Goal: Task Accomplishment & Management: Manage account settings

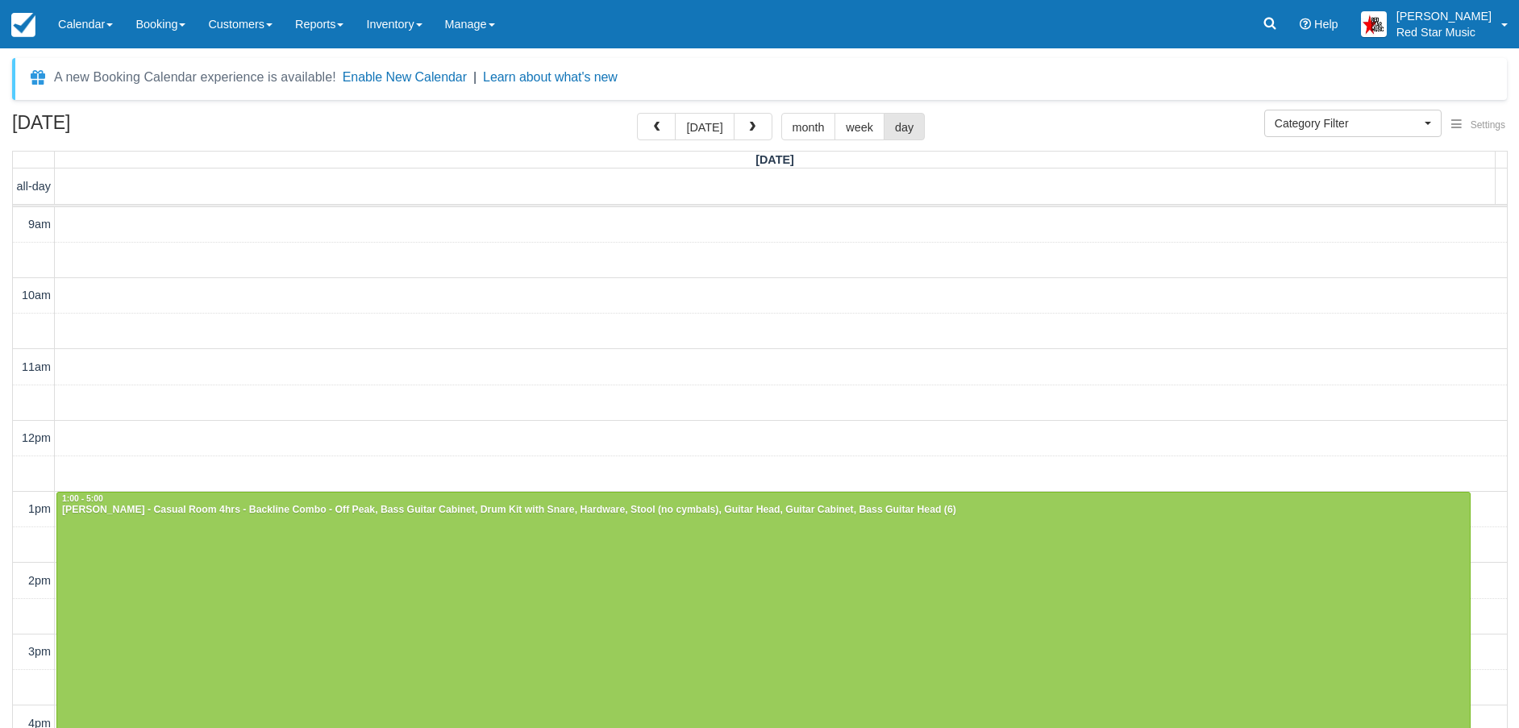
select select
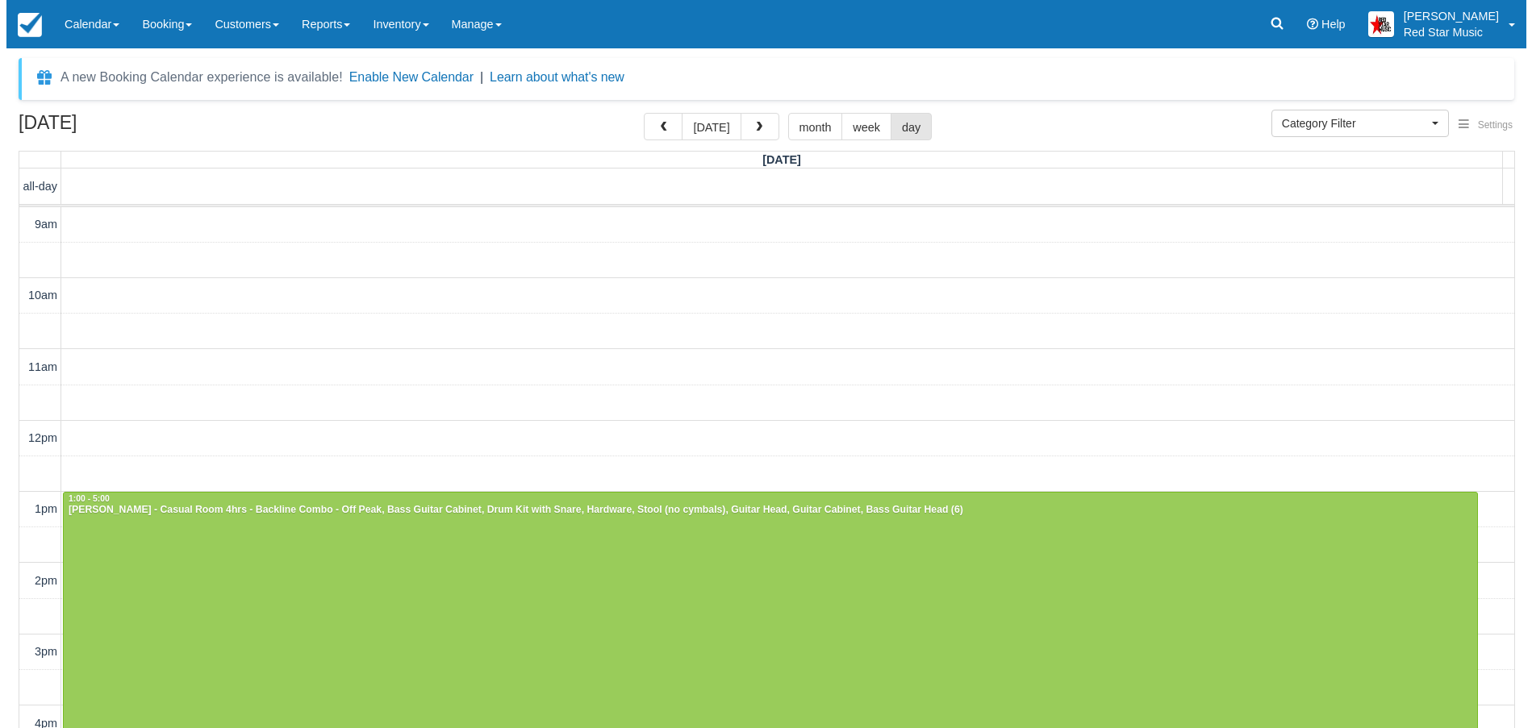
scroll to position [2, 0]
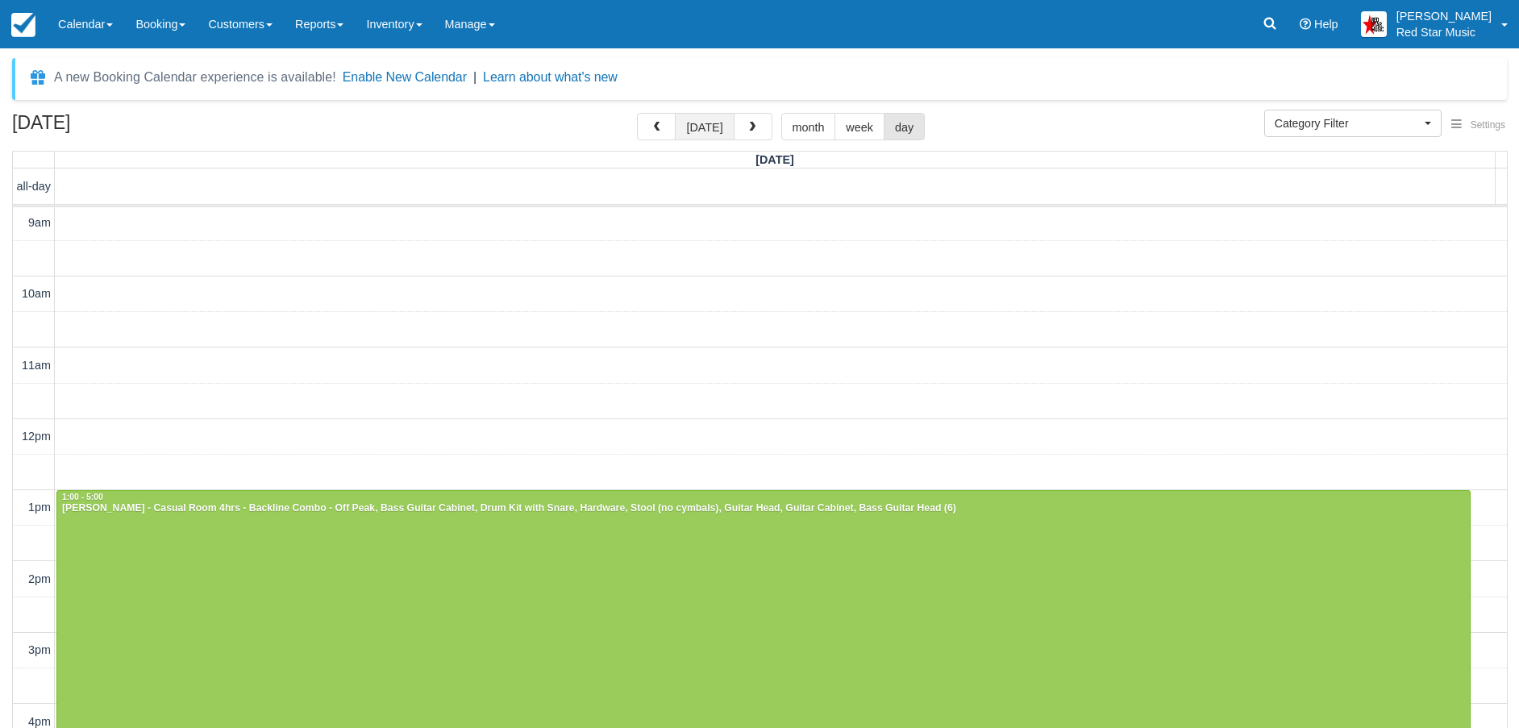
click at [704, 125] on button "today" at bounding box center [704, 126] width 59 height 27
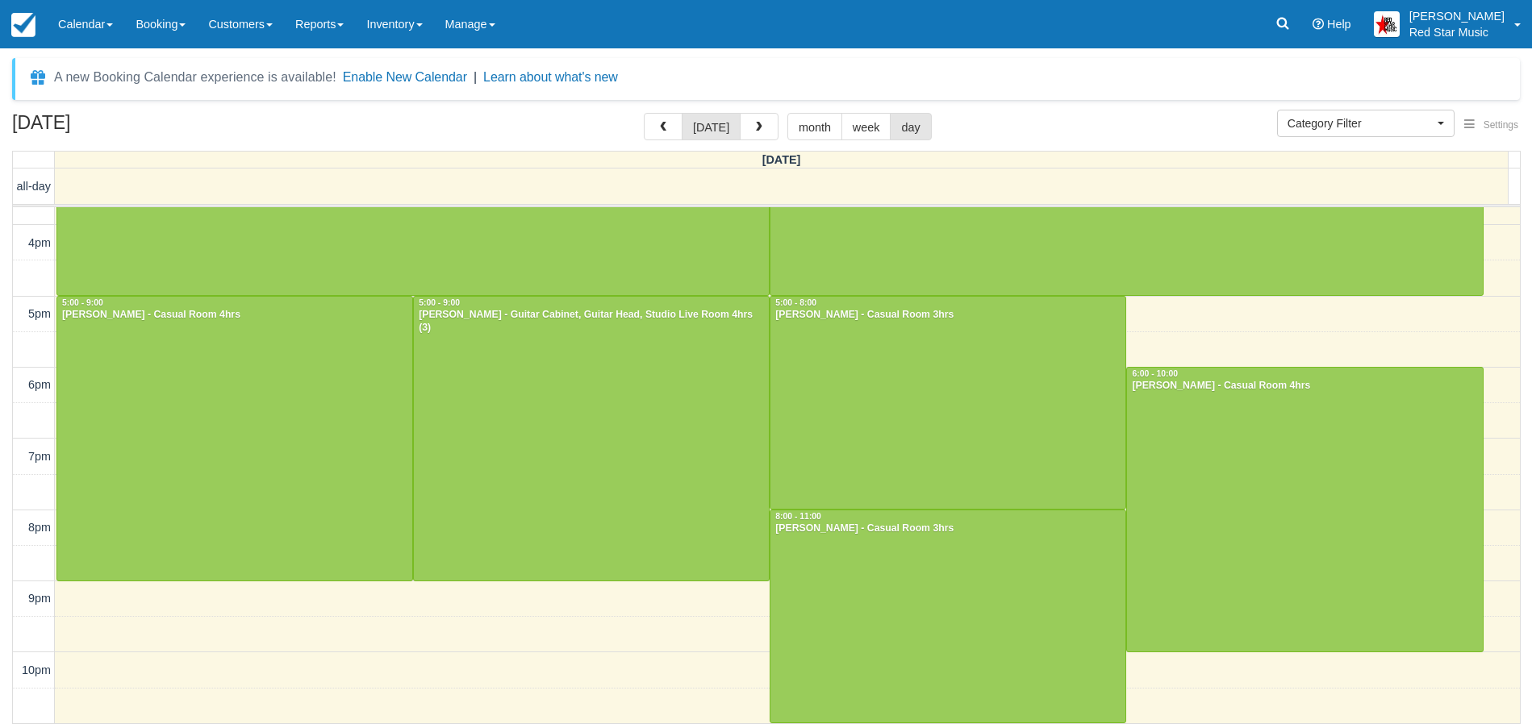
scroll to position [466, 0]
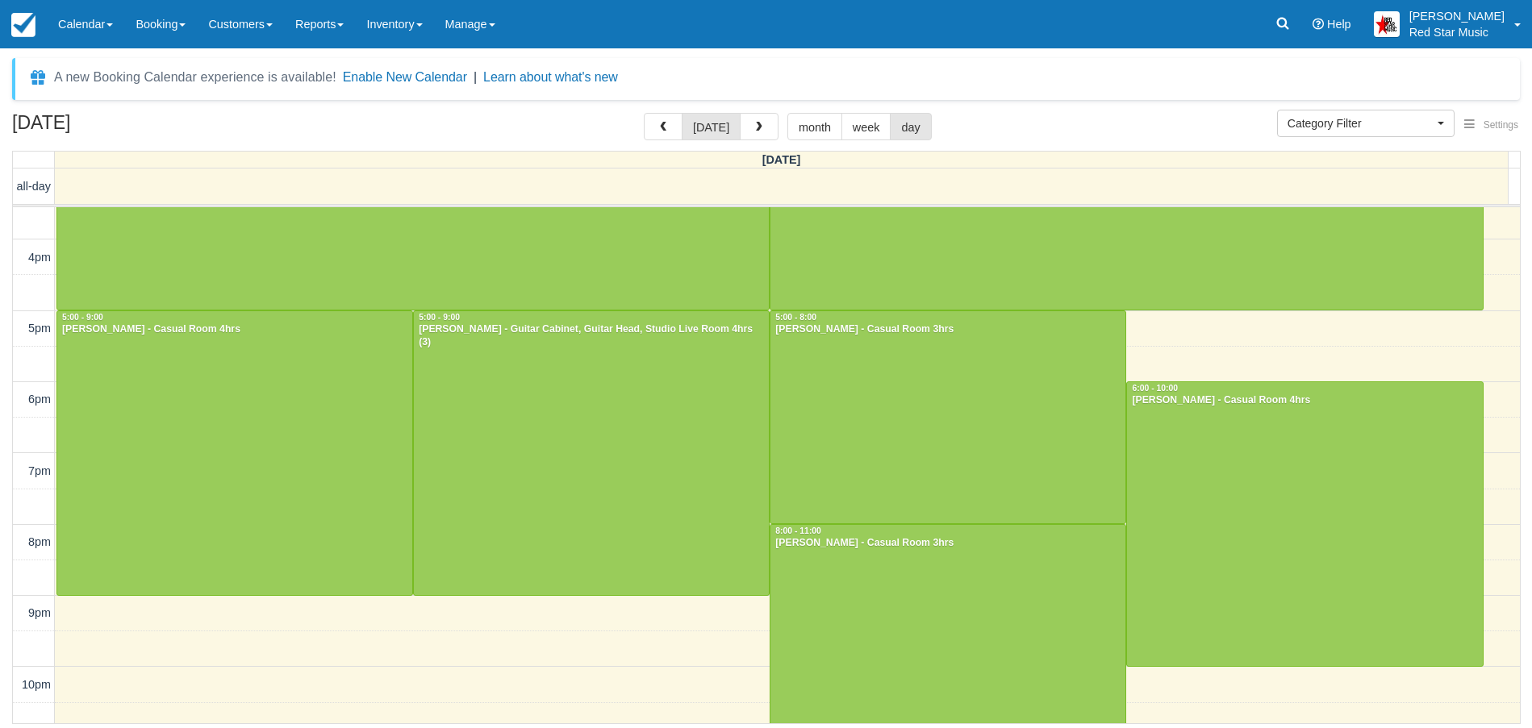
click at [1495, 409] on td at bounding box center [787, 398] width 1465 height 35
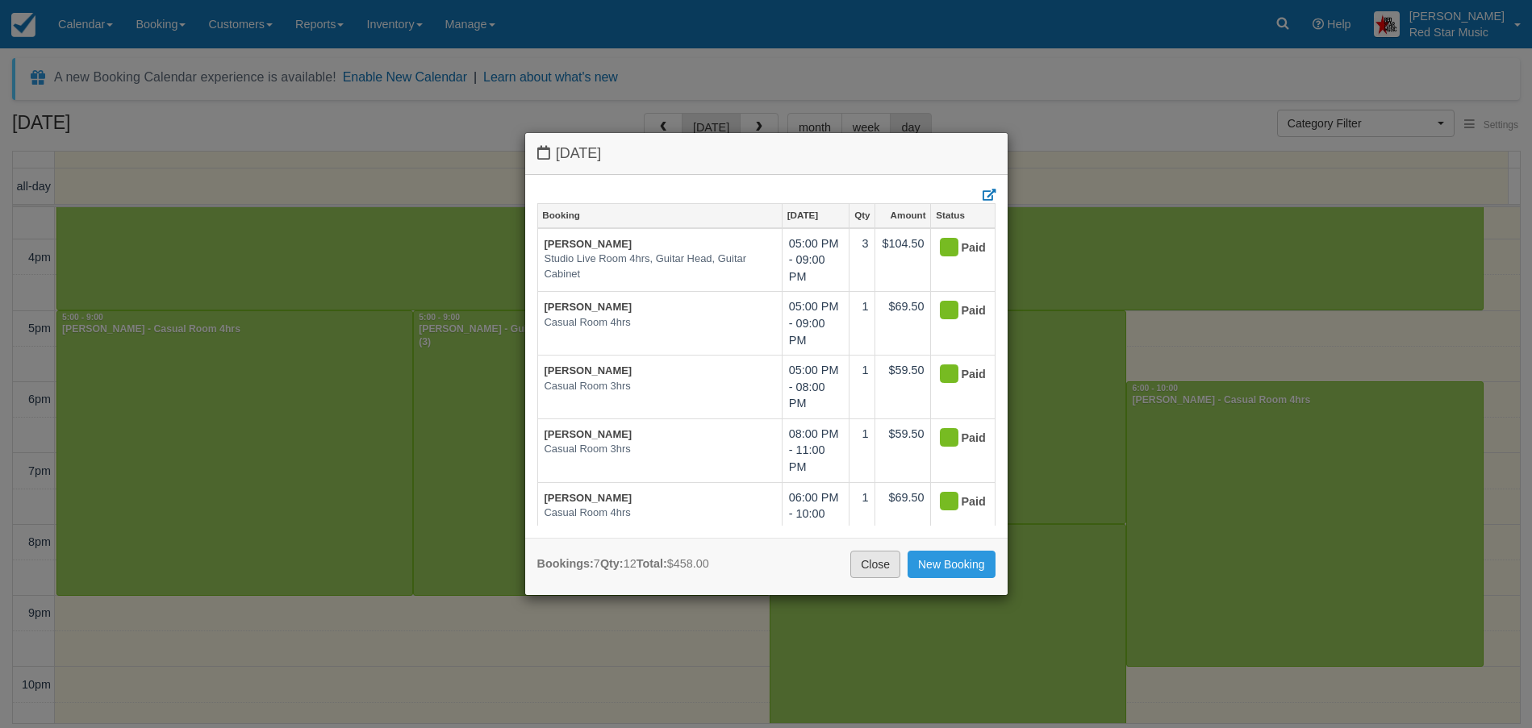
click at [875, 561] on link "Close" at bounding box center [875, 564] width 50 height 27
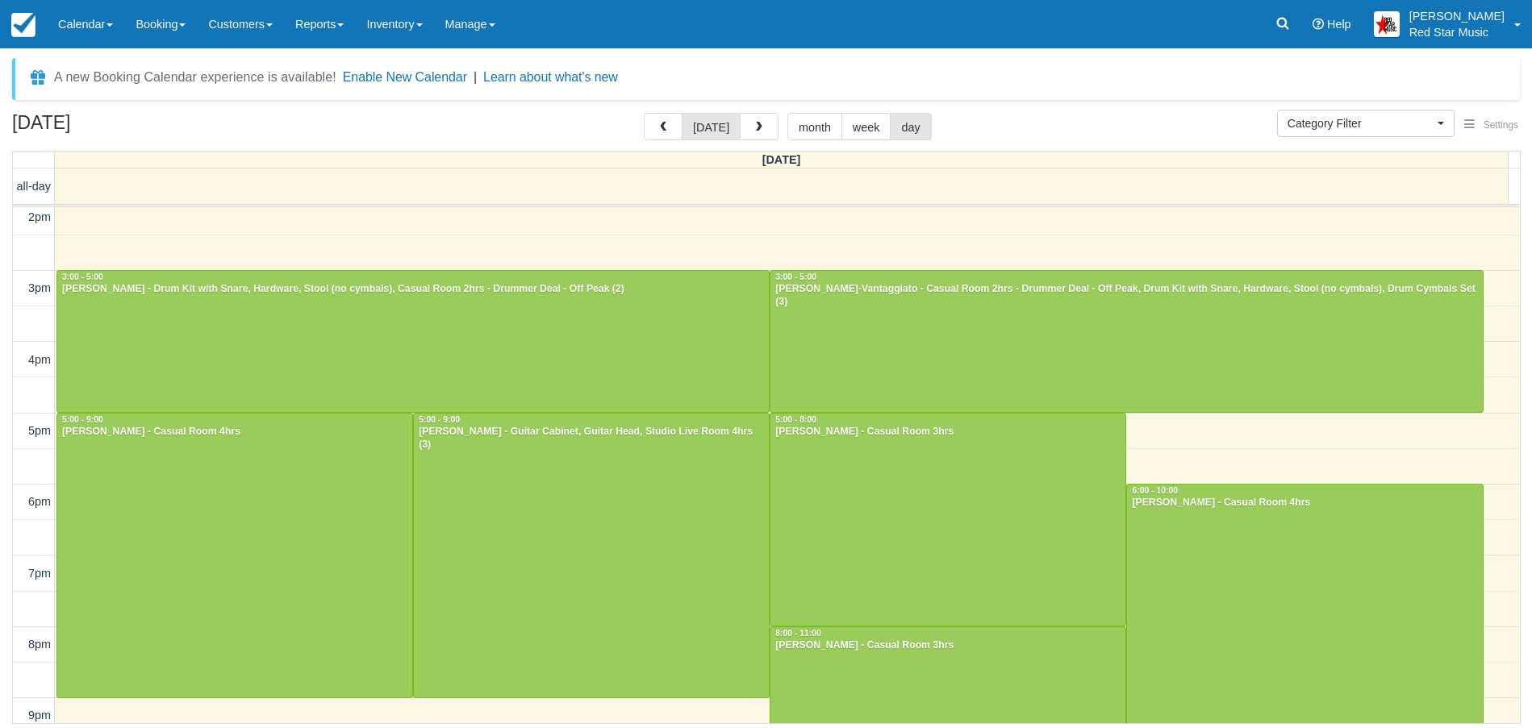
scroll to position [362, 0]
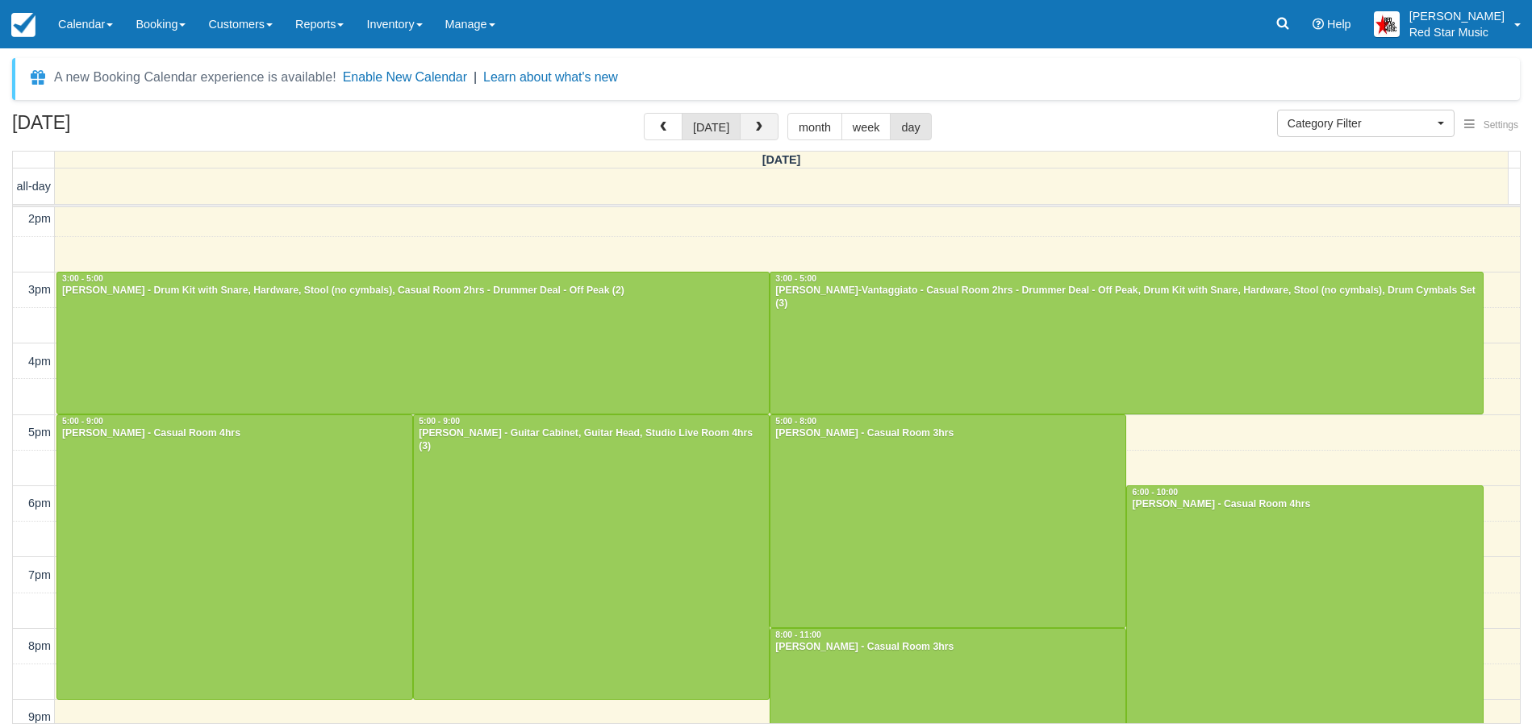
click at [753, 125] on span "button" at bounding box center [758, 127] width 11 height 11
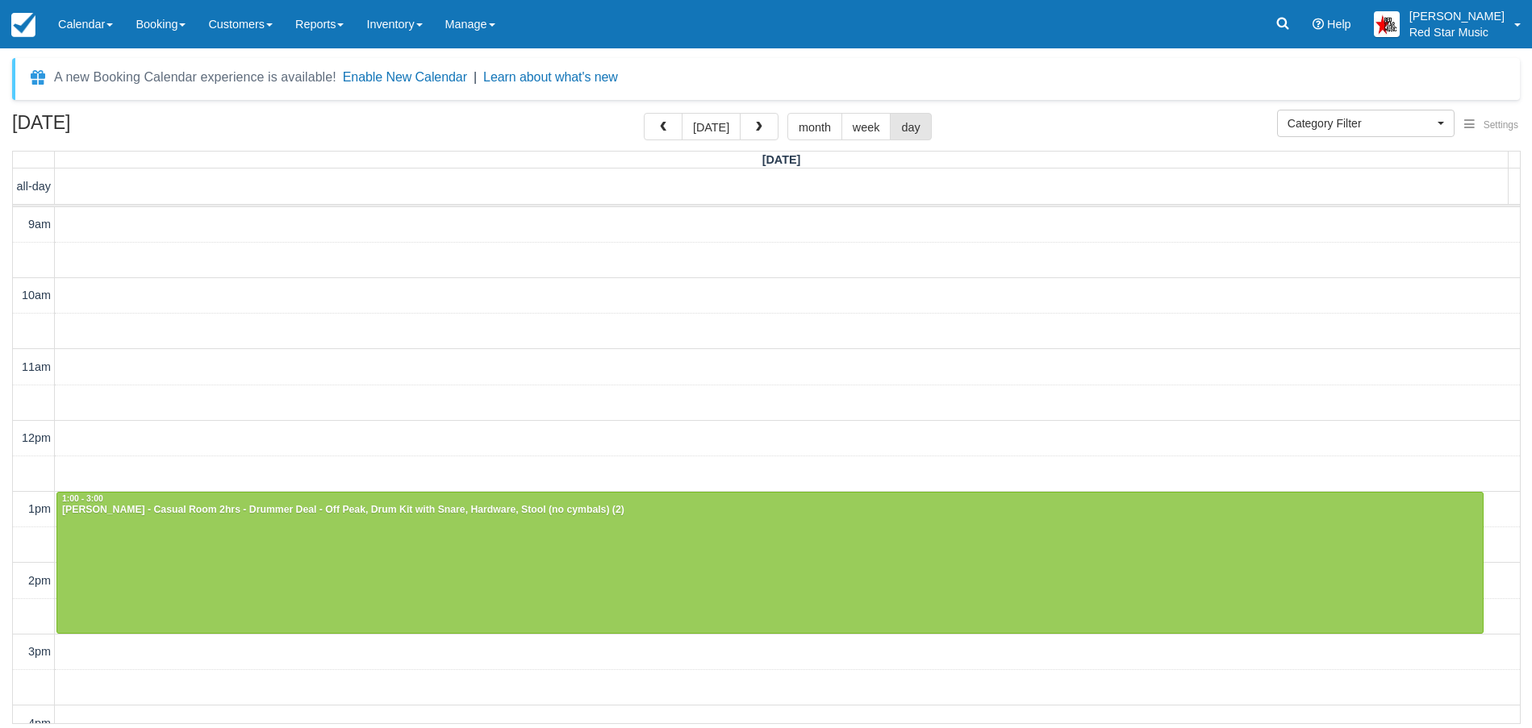
scroll to position [357, 0]
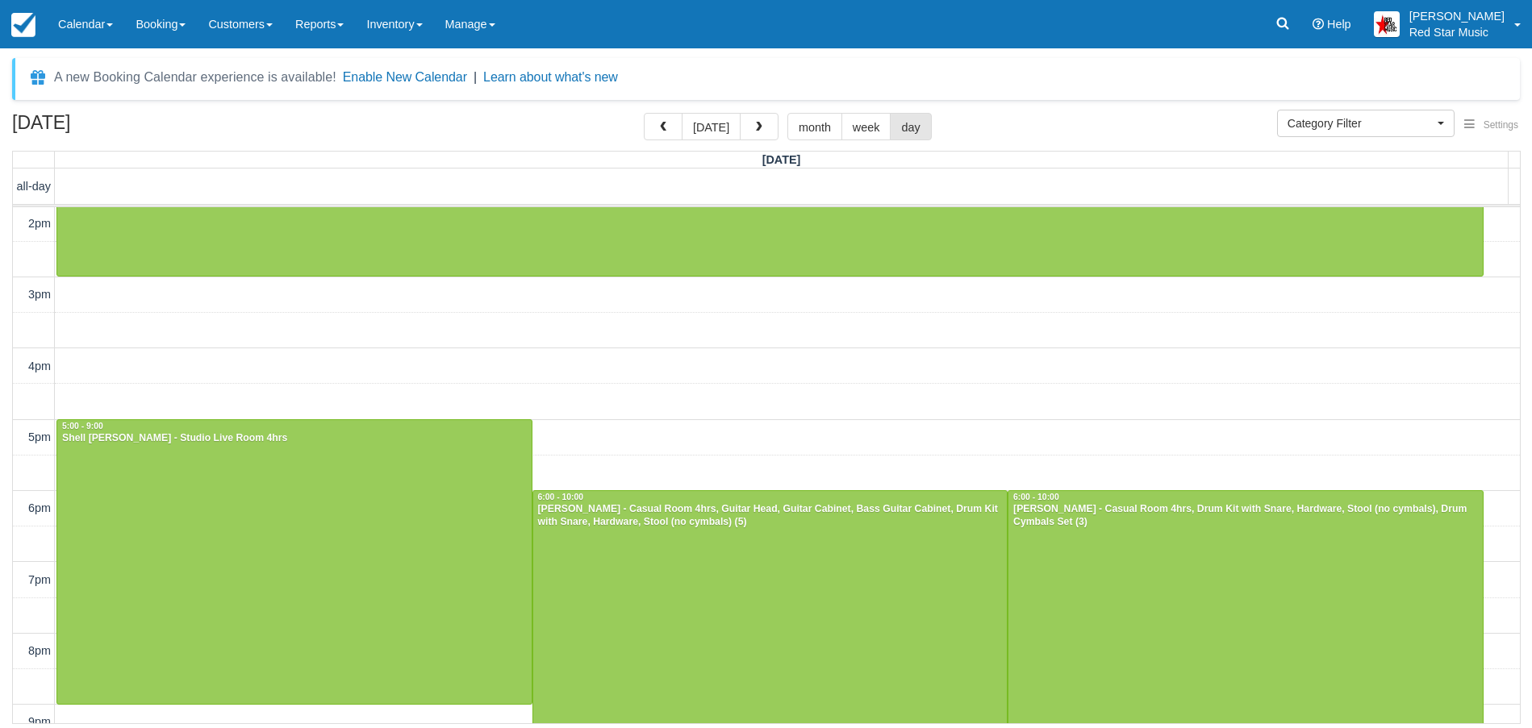
click at [753, 125] on span "button" at bounding box center [758, 127] width 11 height 11
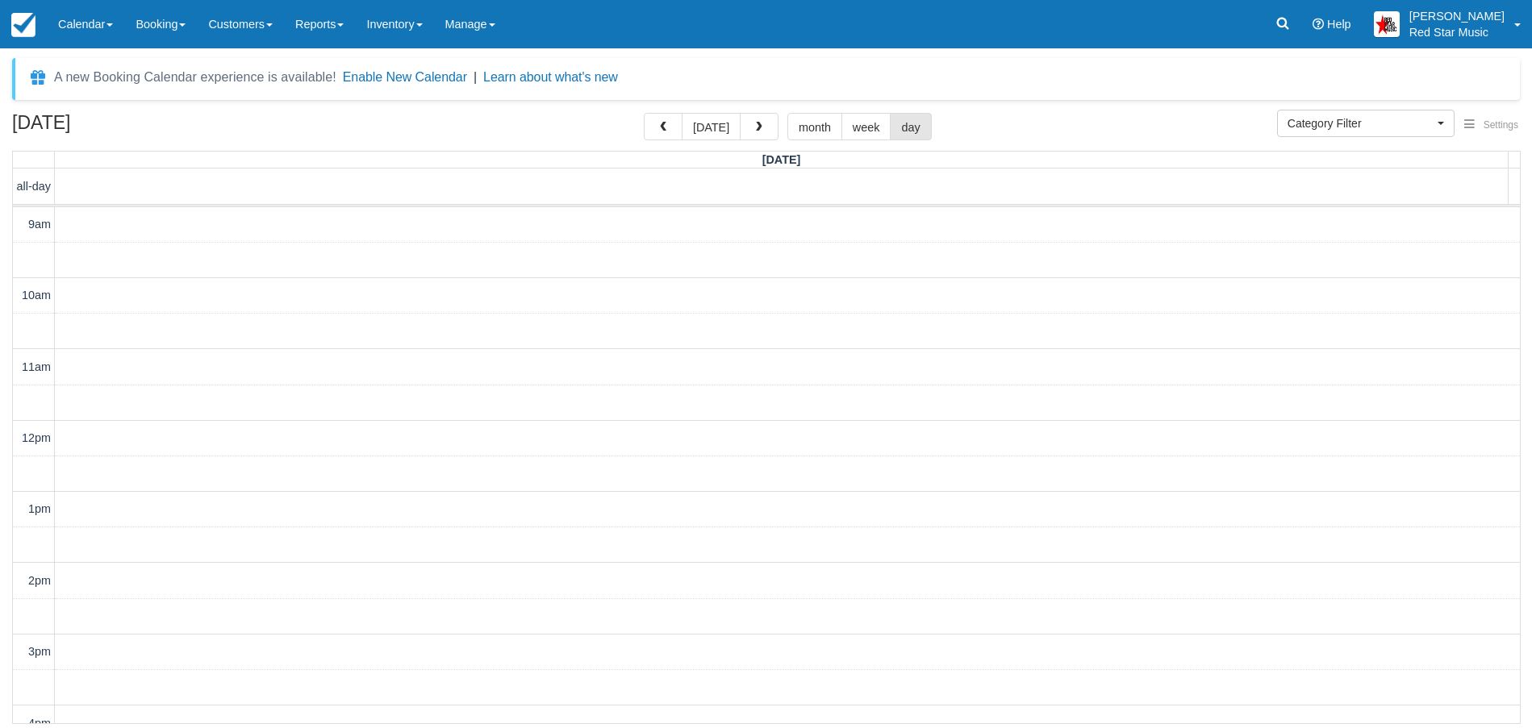
scroll to position [357, 0]
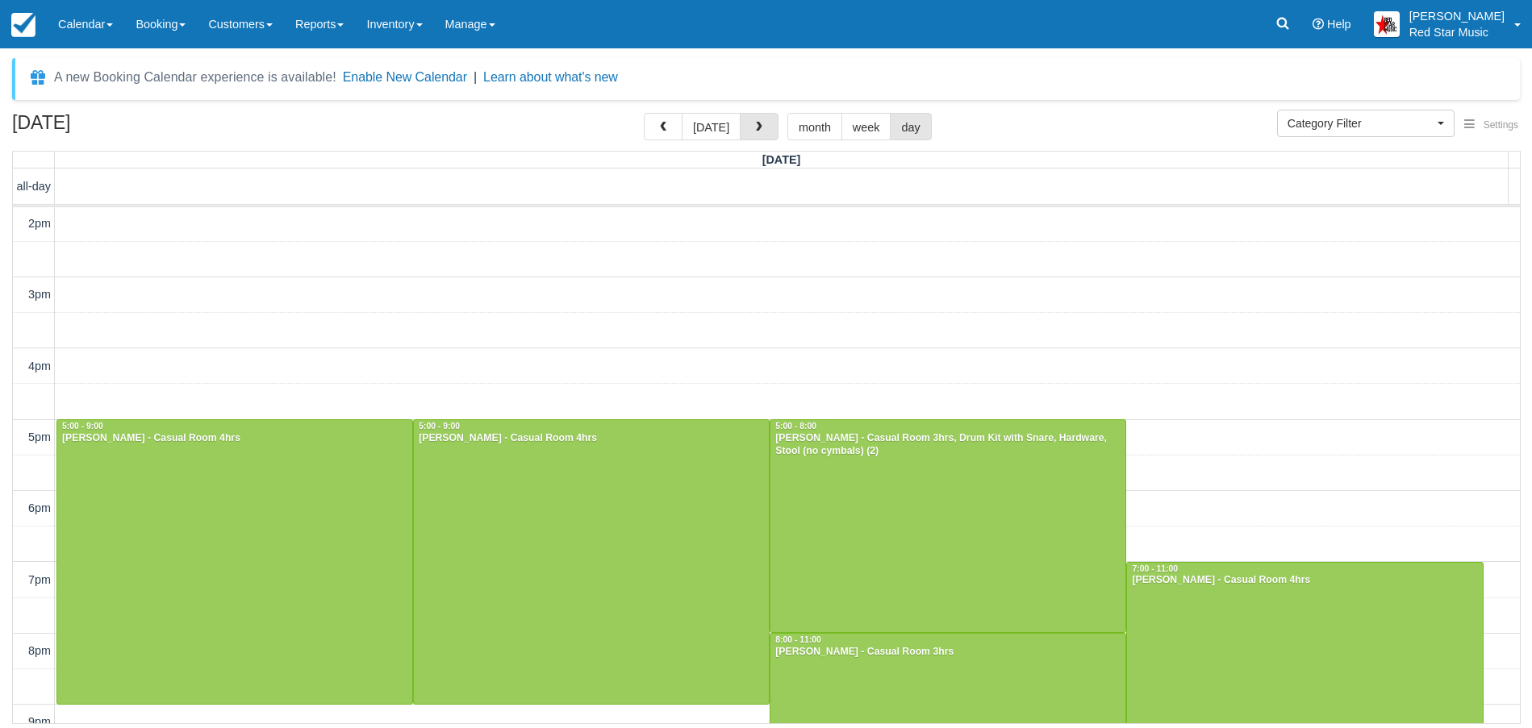
click at [753, 125] on span "button" at bounding box center [758, 127] width 11 height 11
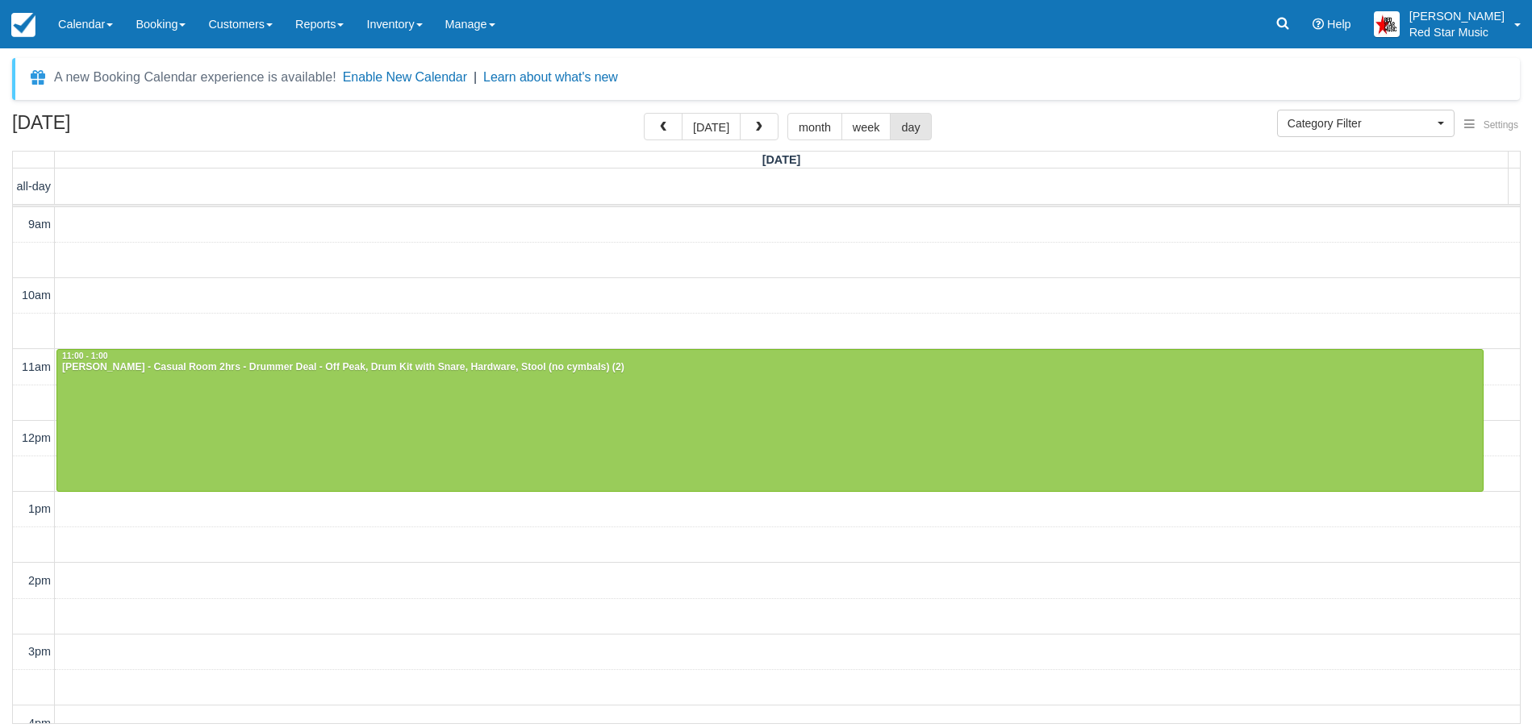
scroll to position [357, 0]
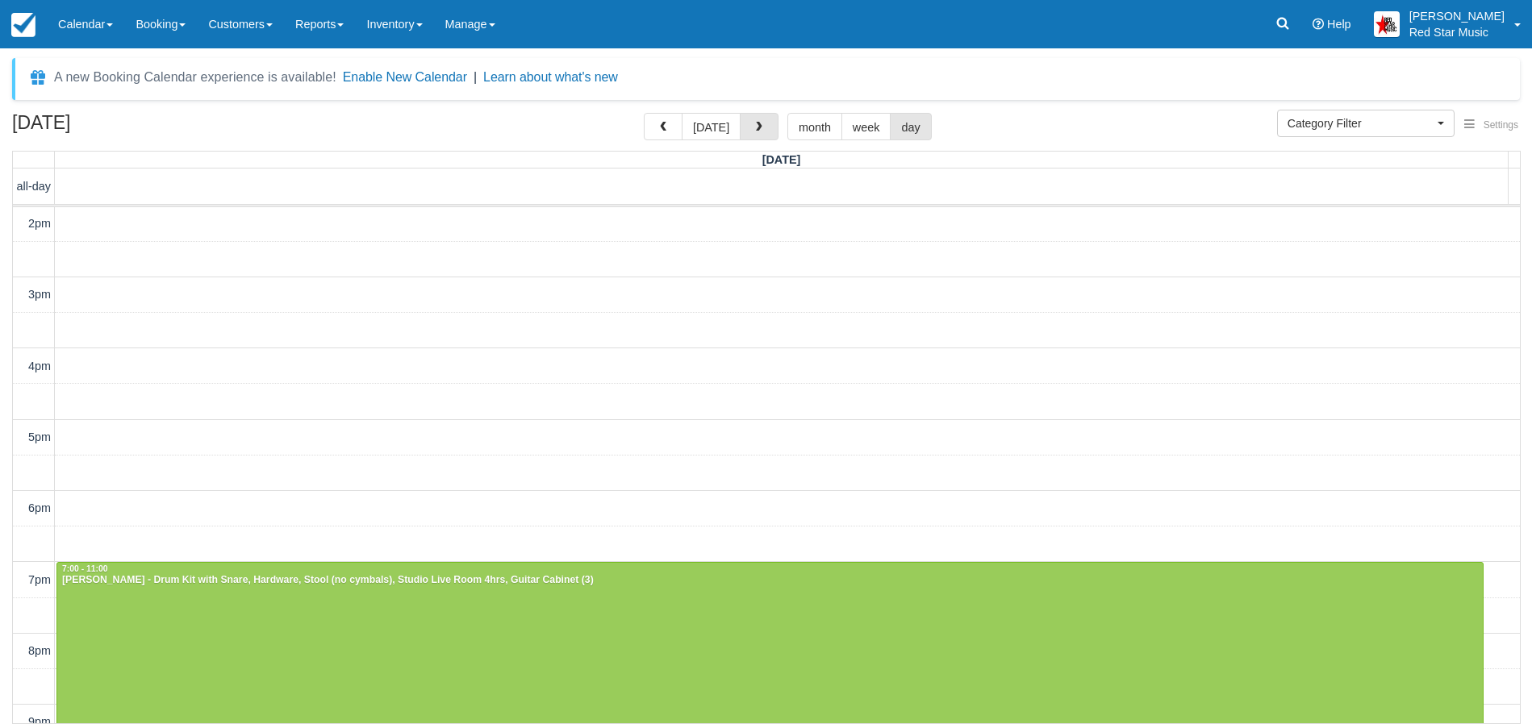
click at [753, 125] on span "button" at bounding box center [758, 127] width 11 height 11
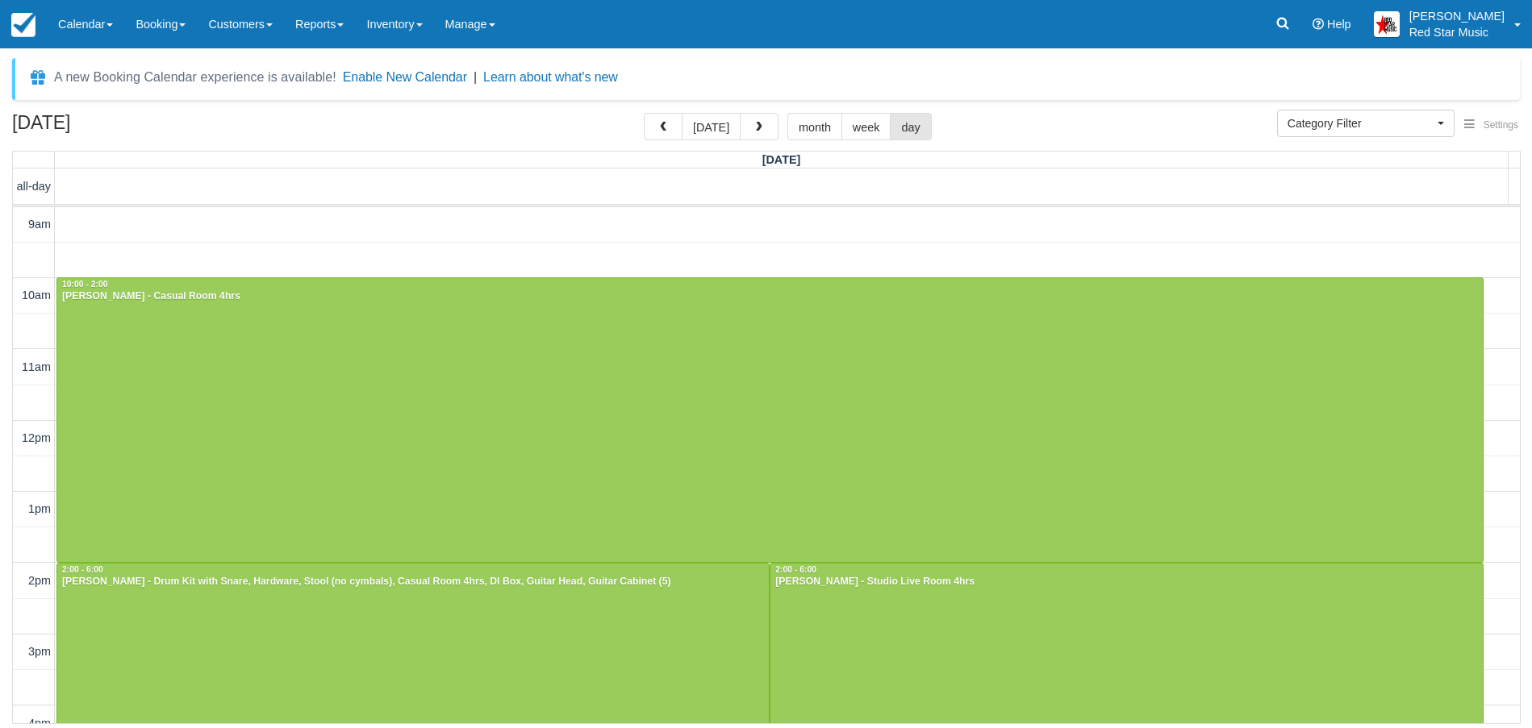
scroll to position [357, 0]
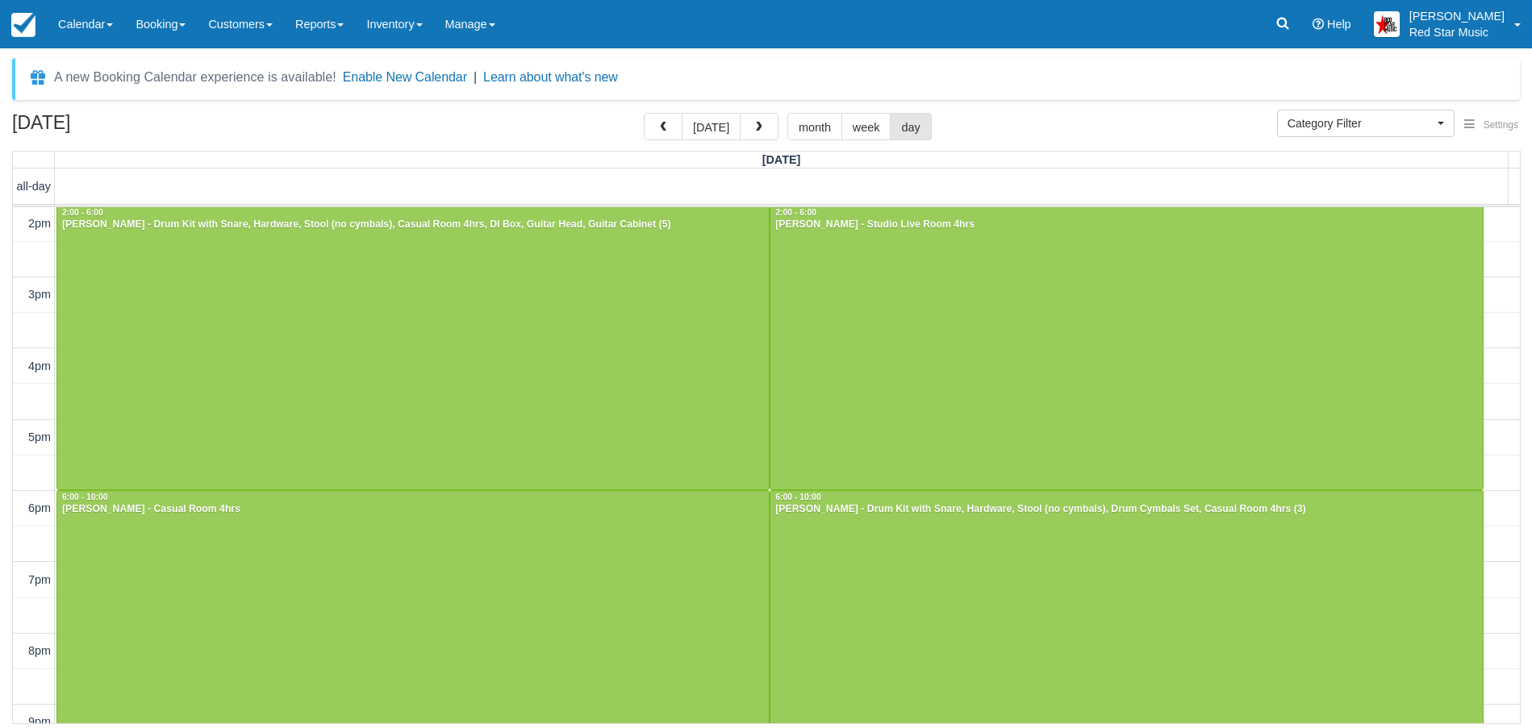
click at [753, 125] on span "button" at bounding box center [758, 127] width 11 height 11
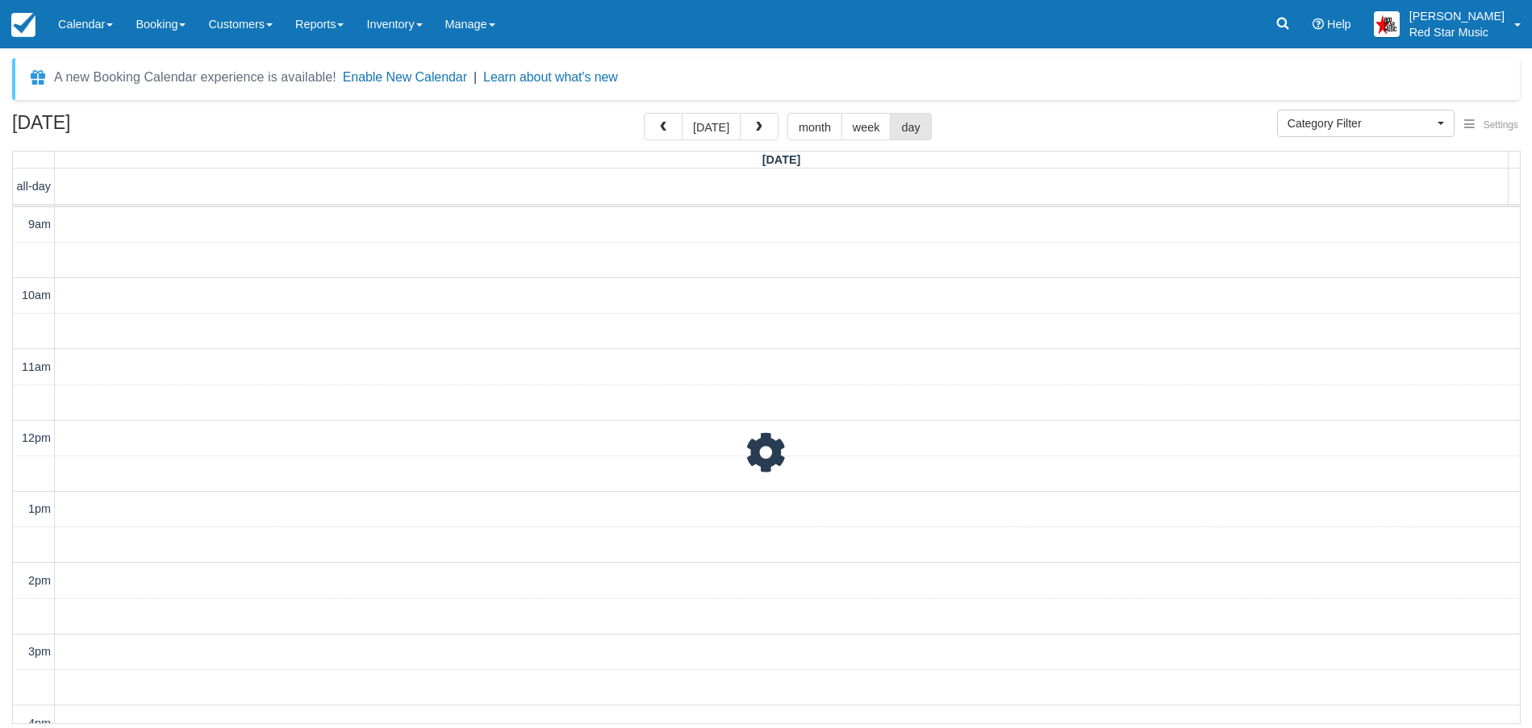
scroll to position [357, 0]
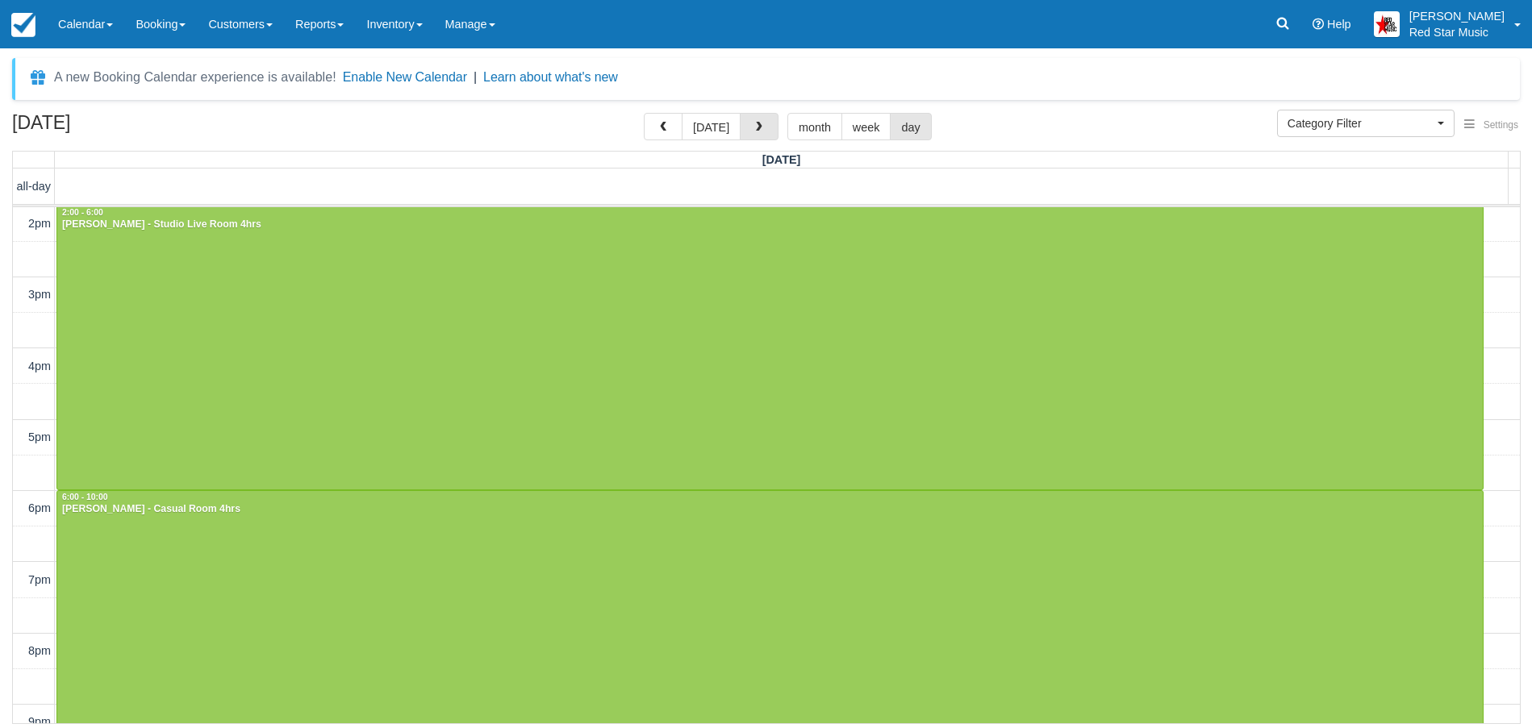
click at [753, 125] on span "button" at bounding box center [758, 127] width 11 height 11
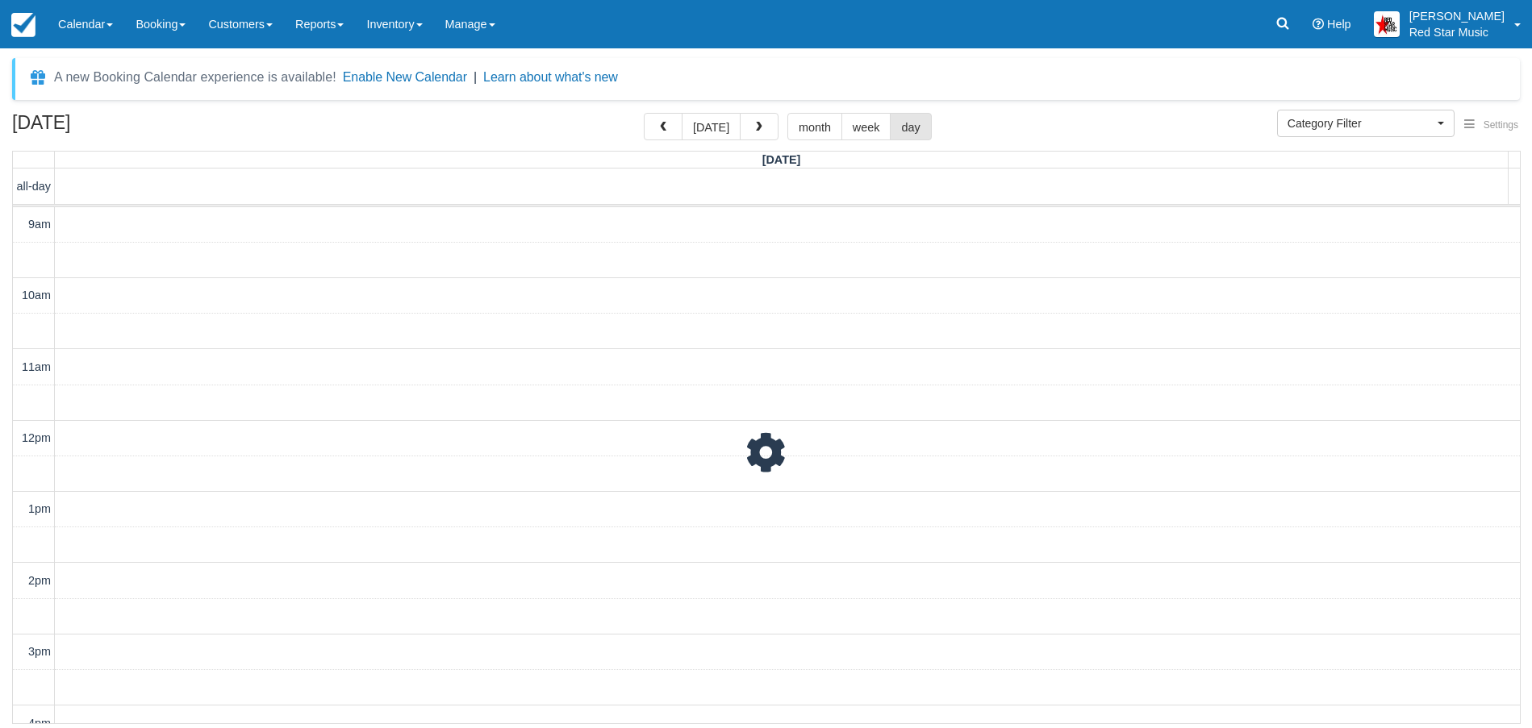
scroll to position [357, 0]
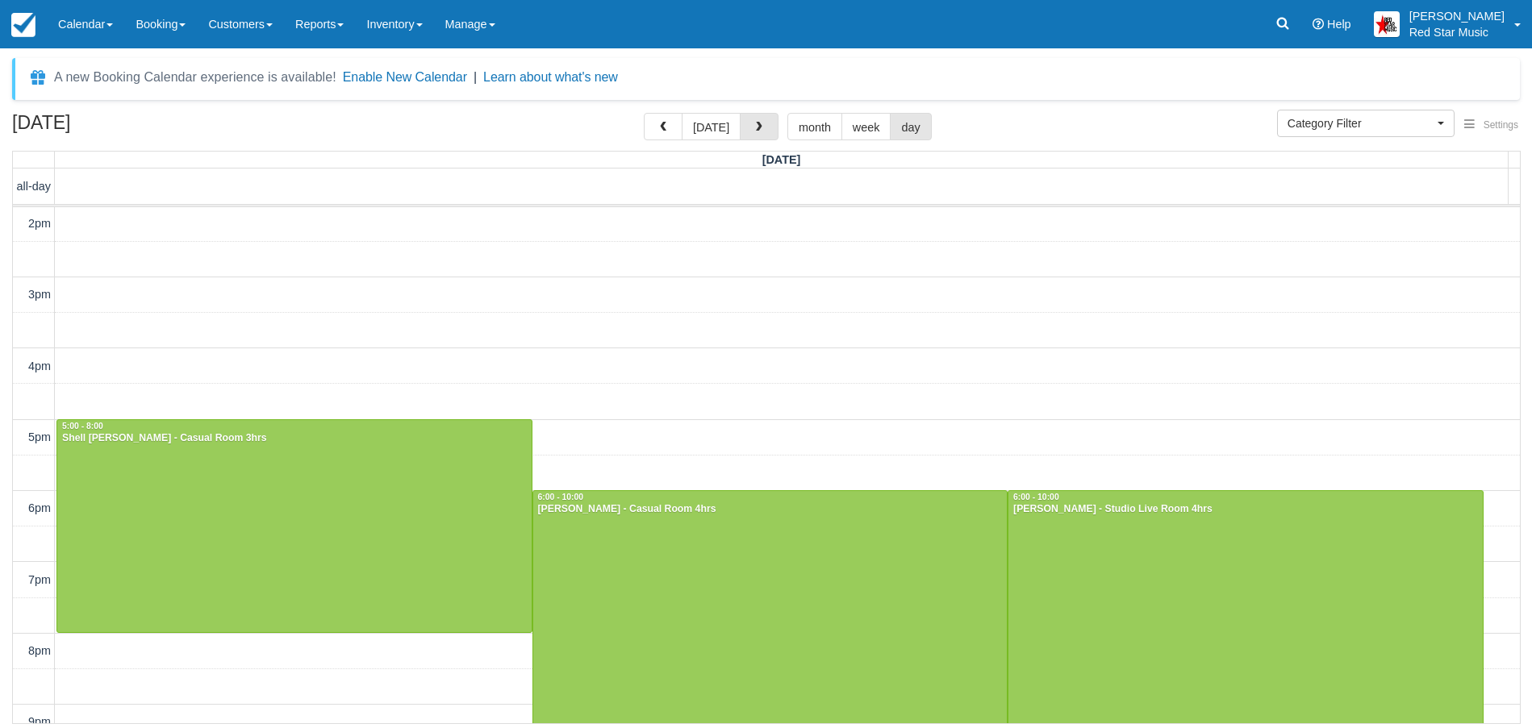
click at [753, 125] on span "button" at bounding box center [758, 127] width 11 height 11
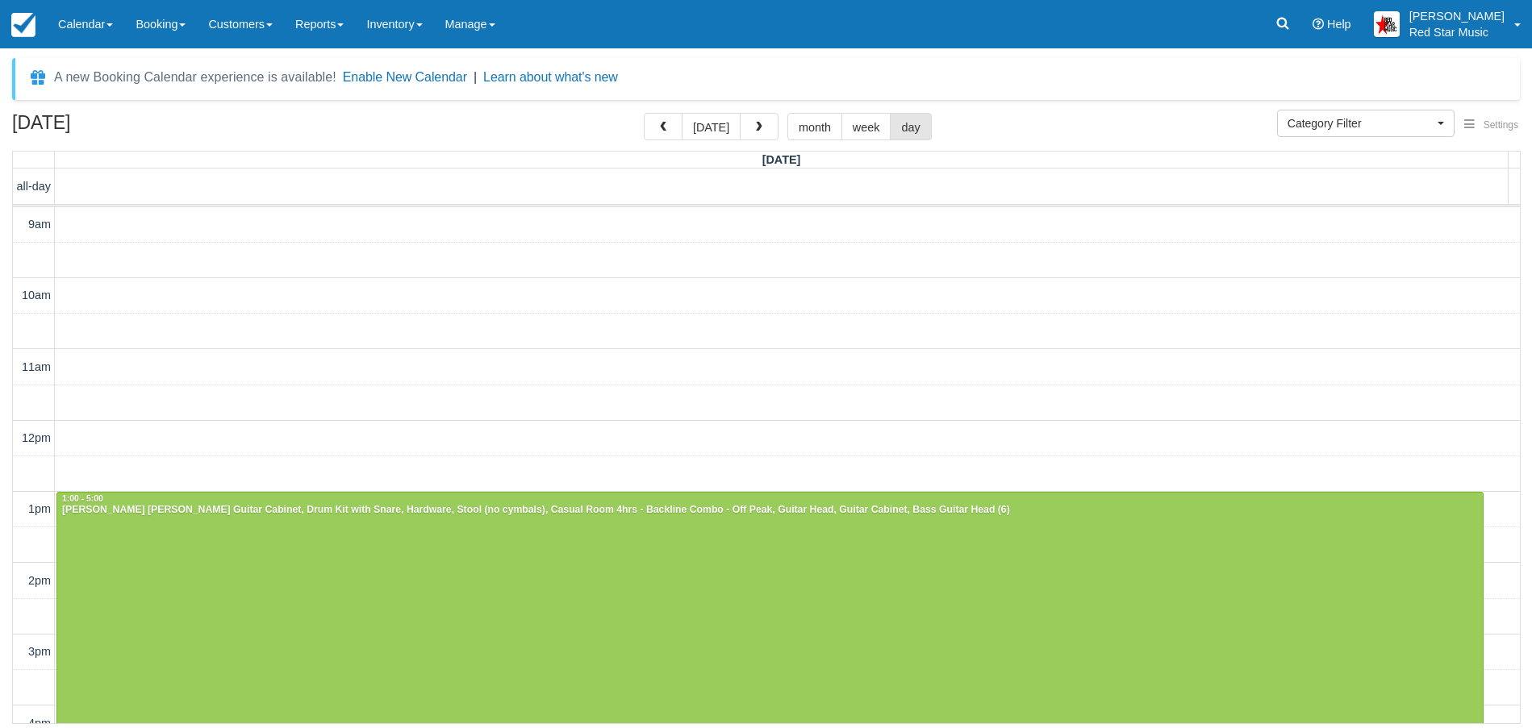
scroll to position [357, 0]
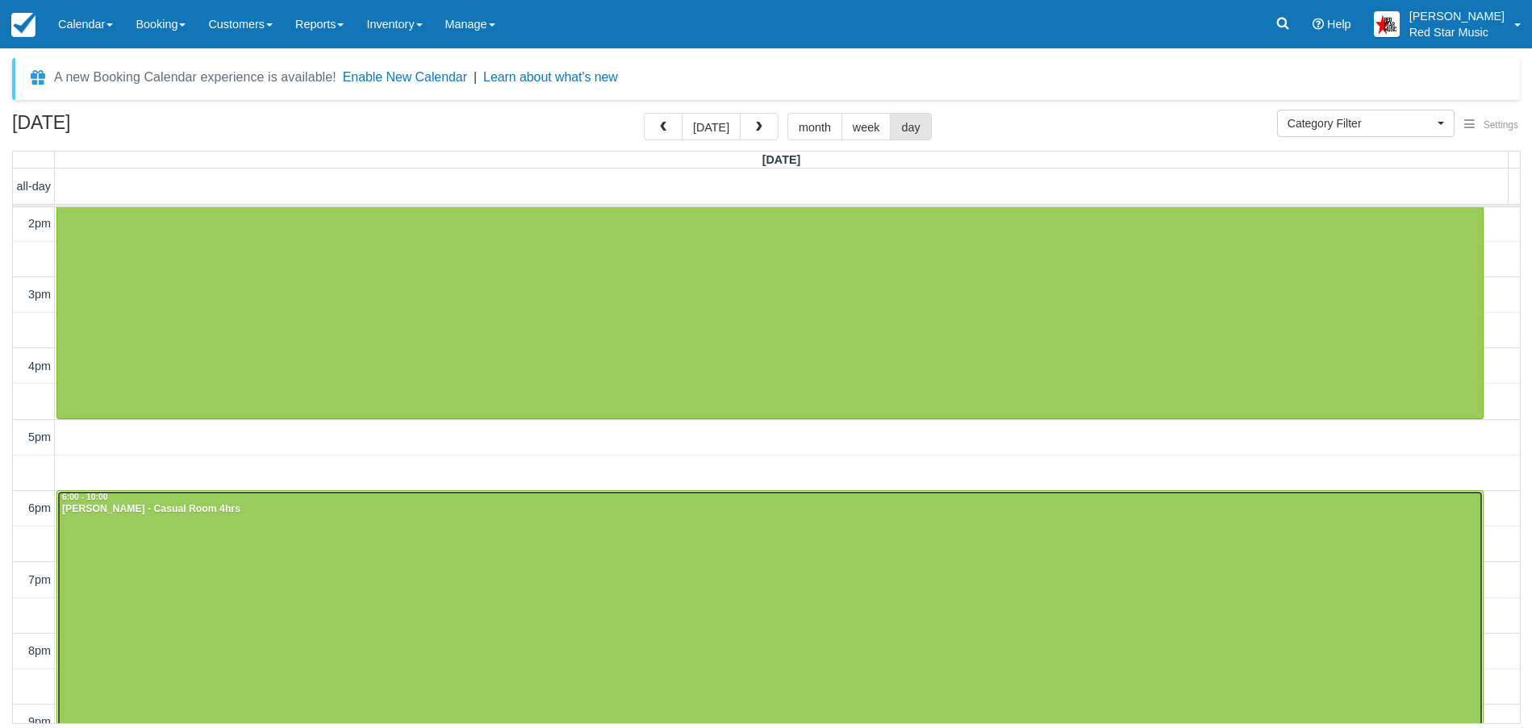
click at [594, 577] on div at bounding box center [769, 632] width 1425 height 283
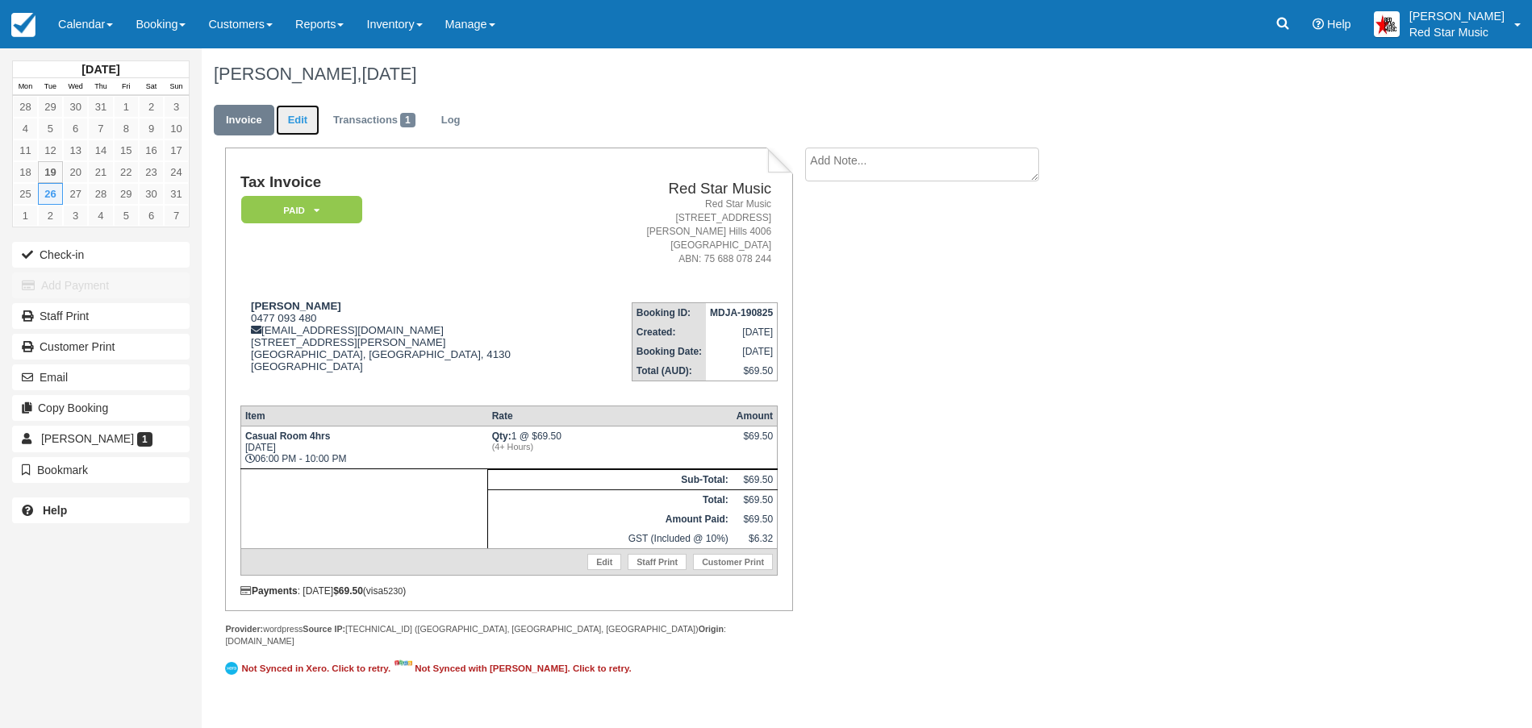
click at [306, 119] on link "Edit" at bounding box center [298, 120] width 44 height 31
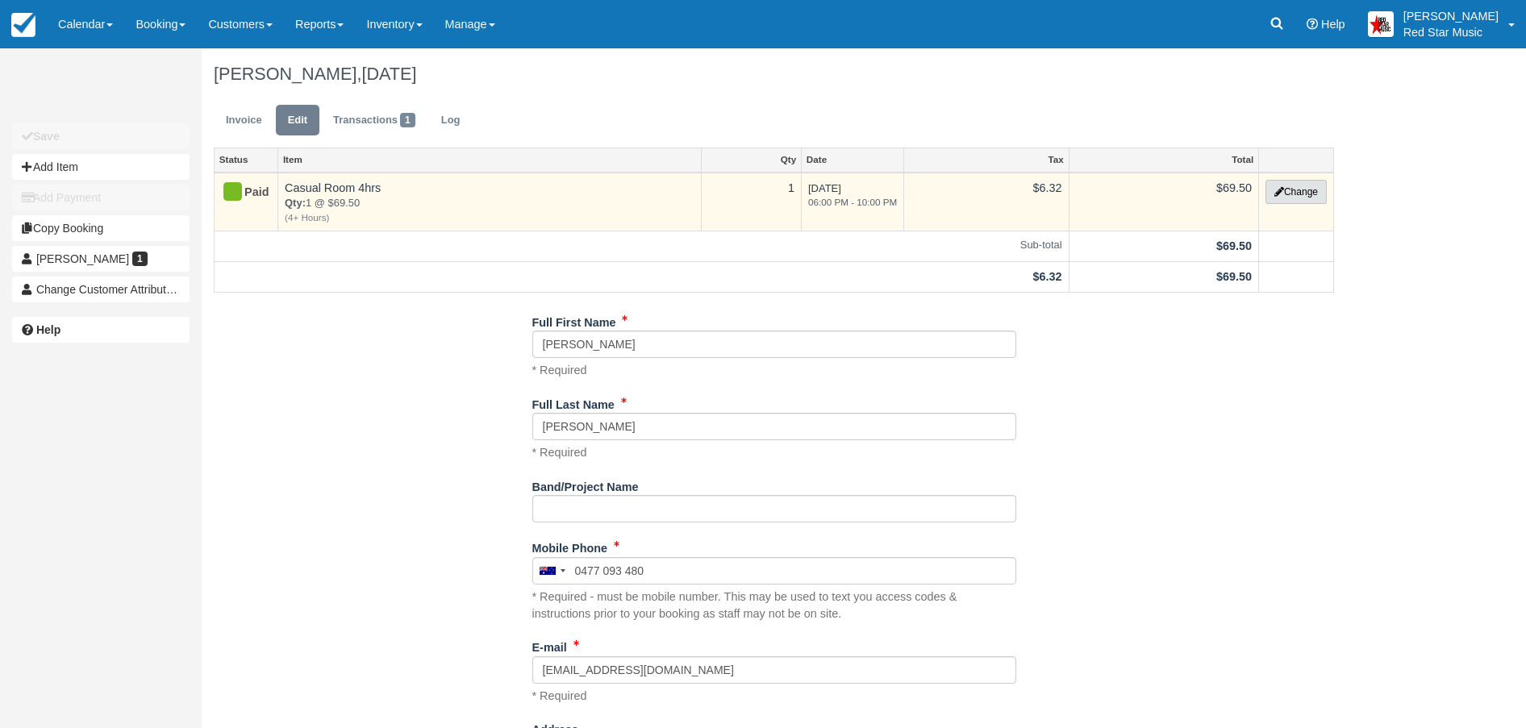
click at [1291, 185] on button "Change" at bounding box center [1295, 192] width 61 height 24
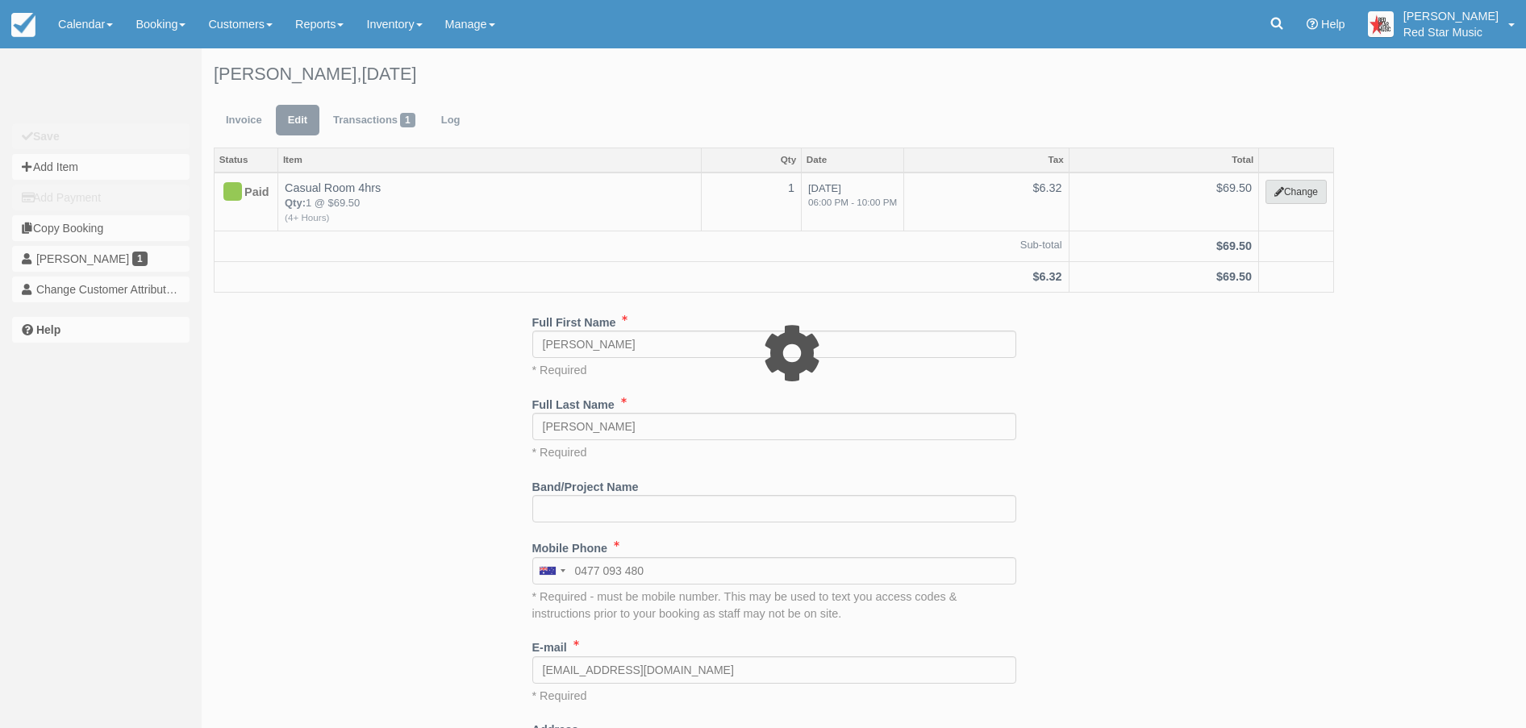
select select "6"
type input "69.50"
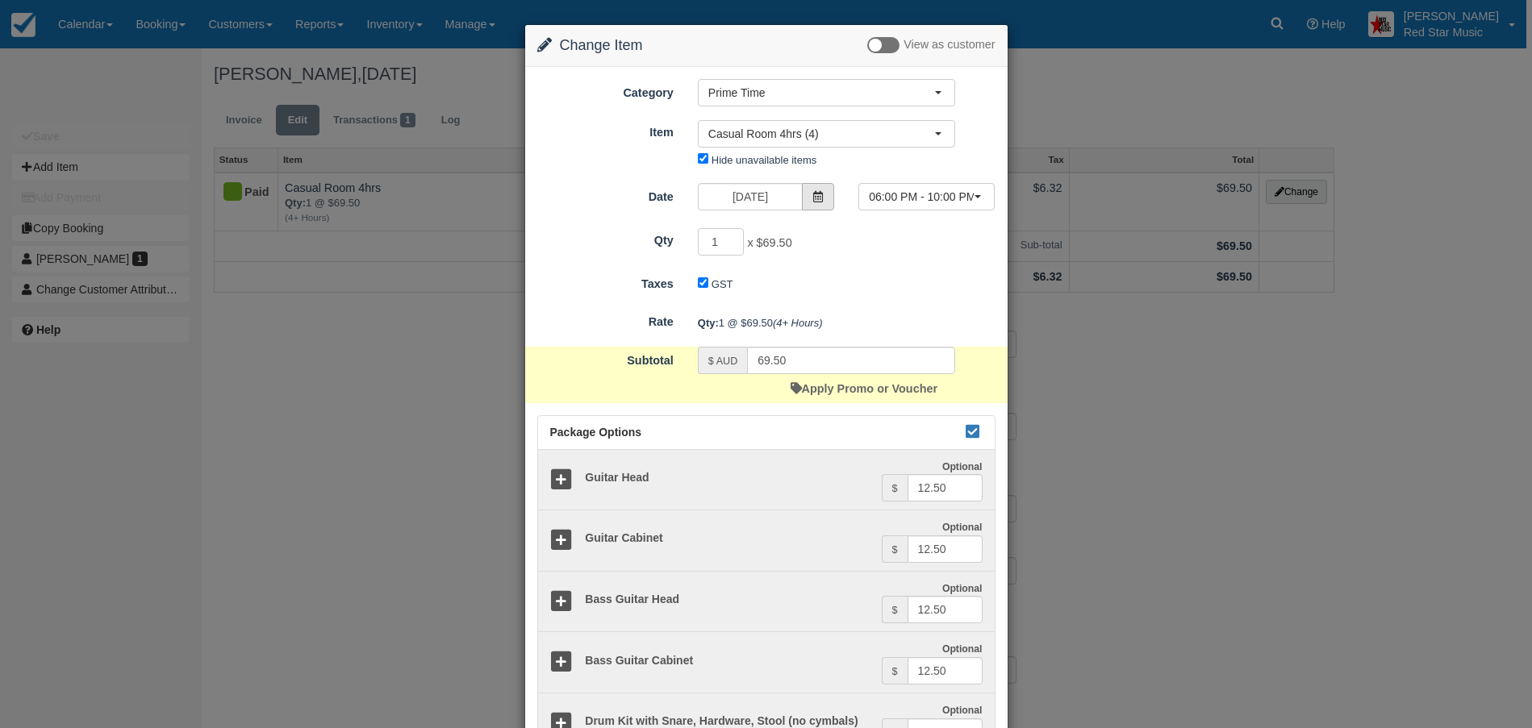
click at [813, 186] on span at bounding box center [818, 196] width 32 height 27
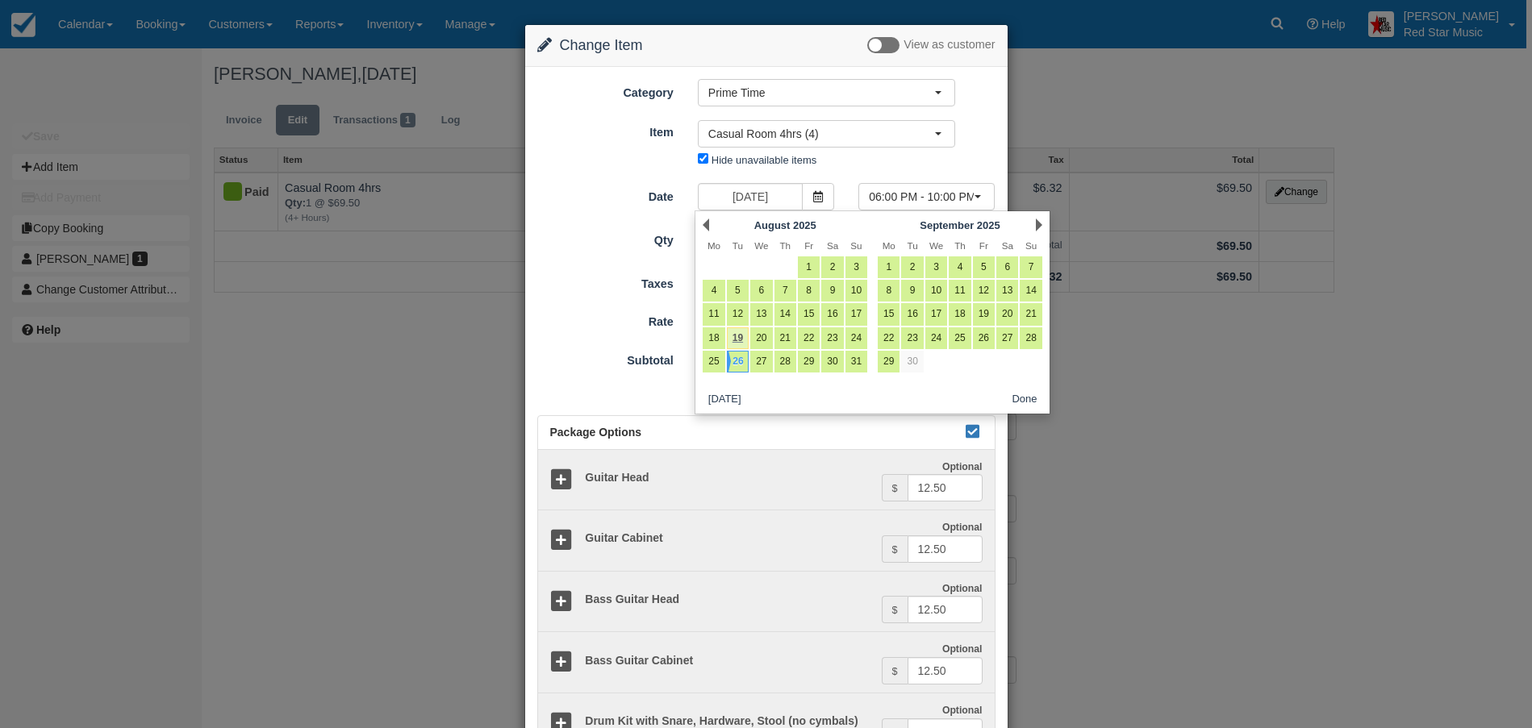
click at [736, 333] on link "19" at bounding box center [738, 338] width 22 height 22
type input "[DATE]"
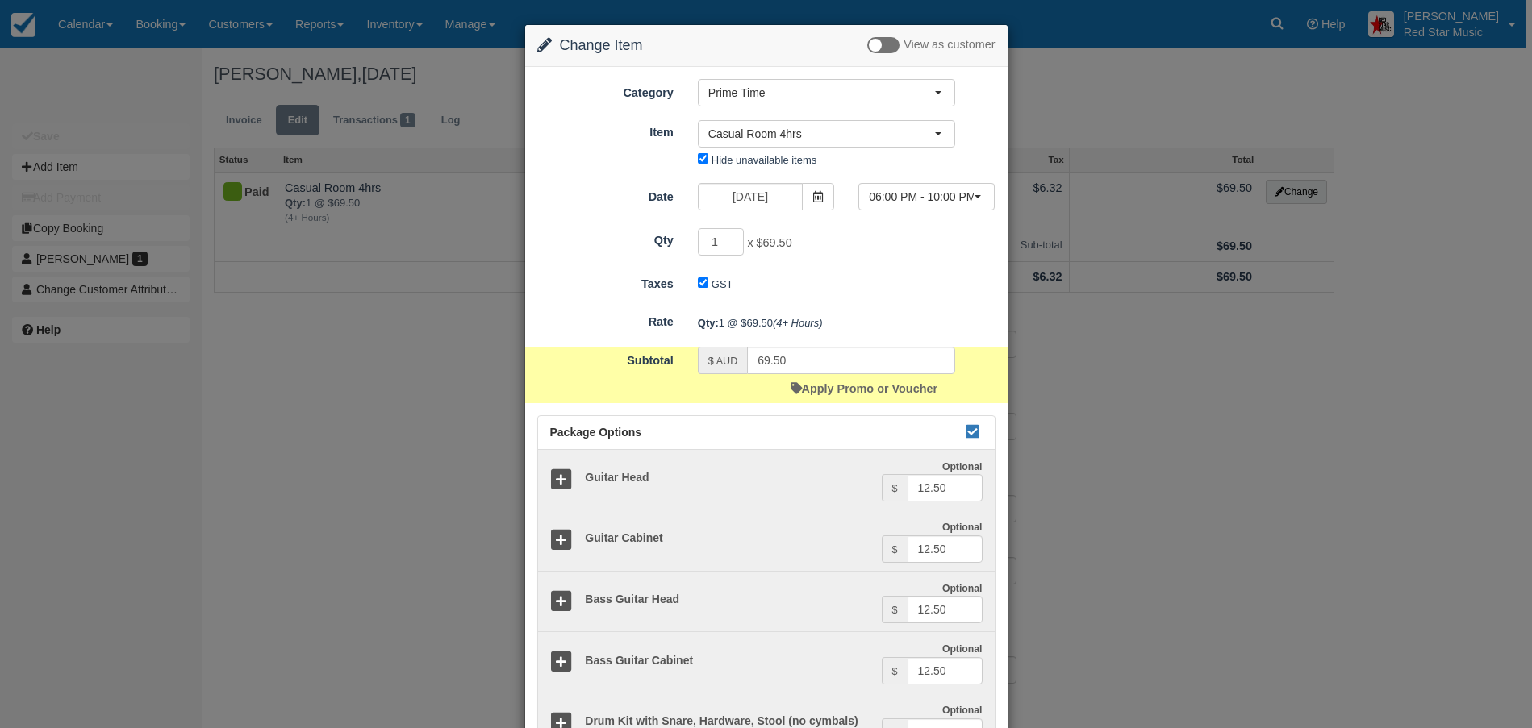
scroll to position [376, 0]
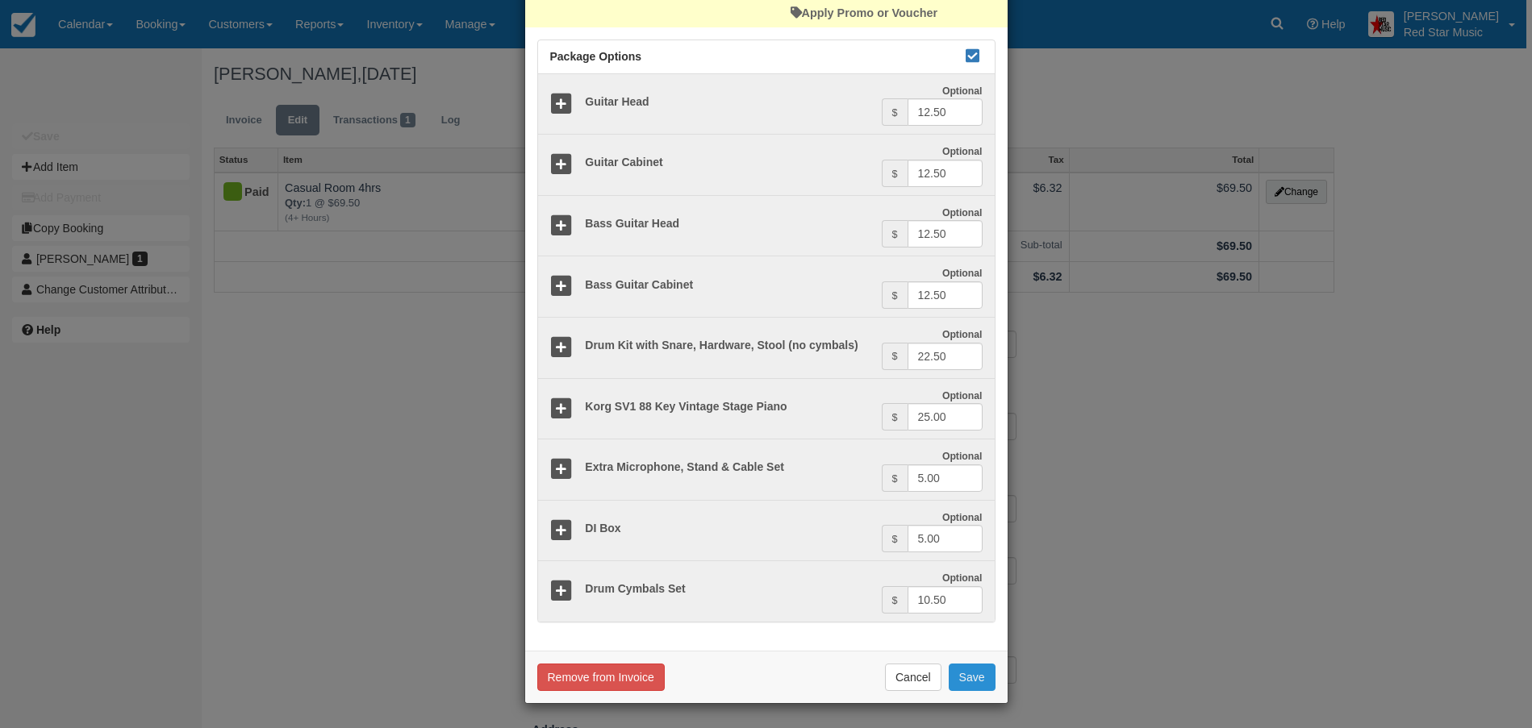
click at [965, 673] on button "Save" at bounding box center [971, 677] width 47 height 27
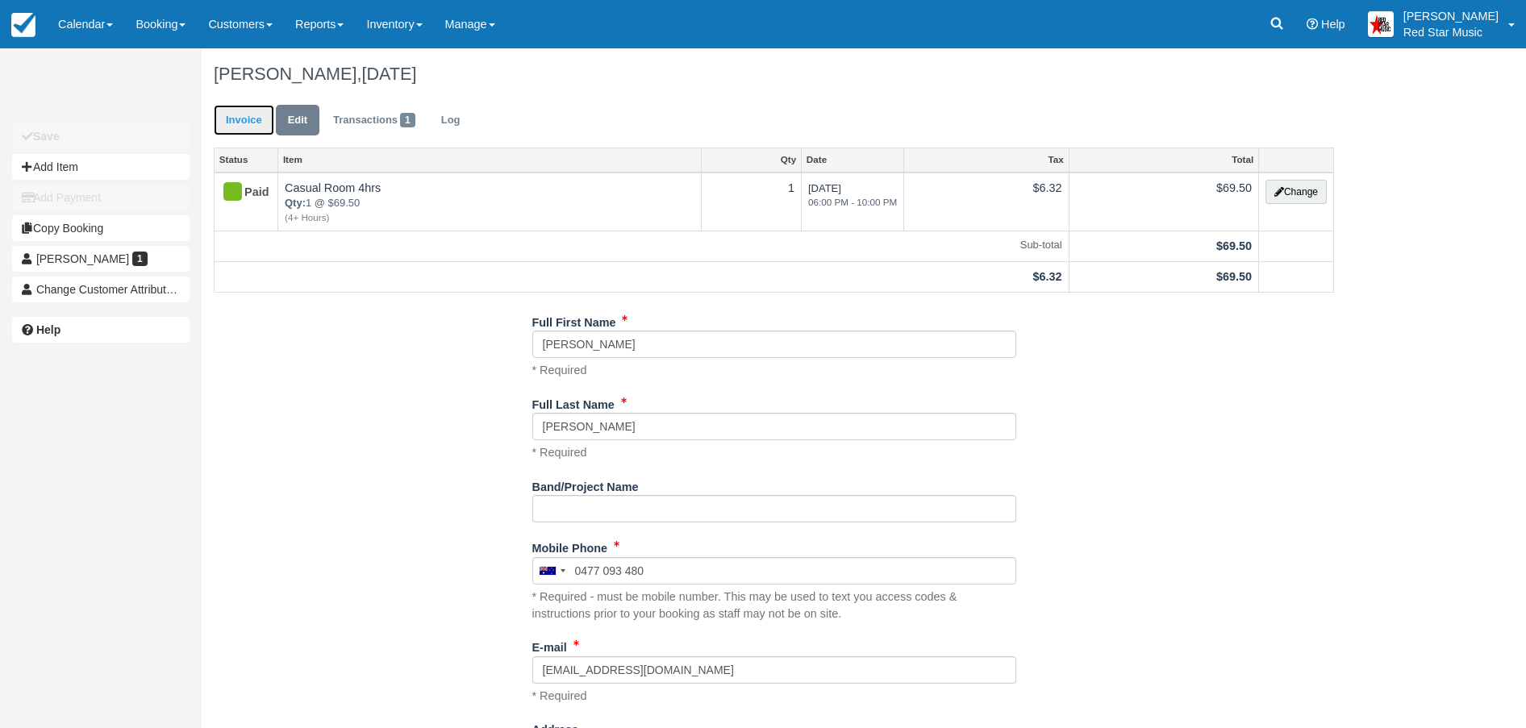
click at [244, 115] on link "Invoice" at bounding box center [244, 120] width 60 height 31
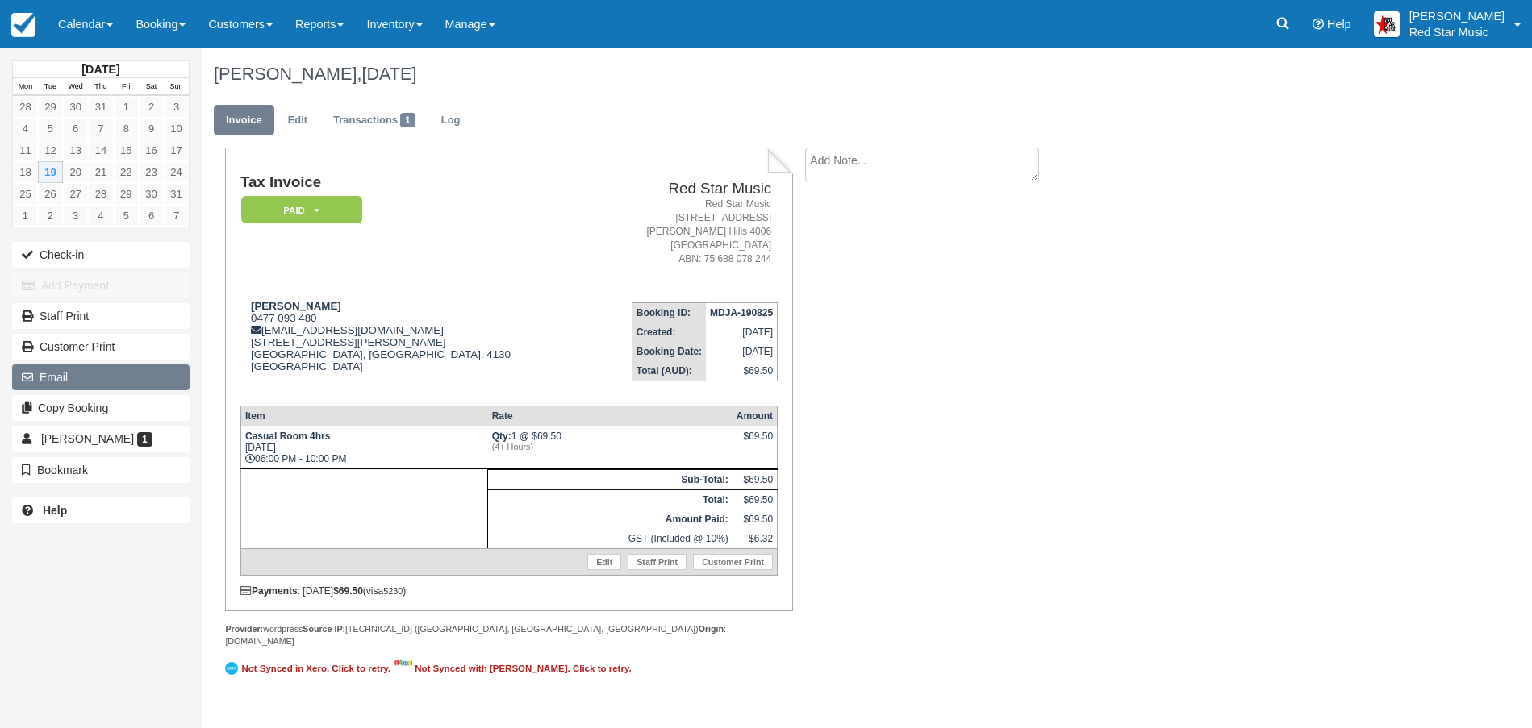
click at [63, 372] on button "Email" at bounding box center [100, 378] width 177 height 26
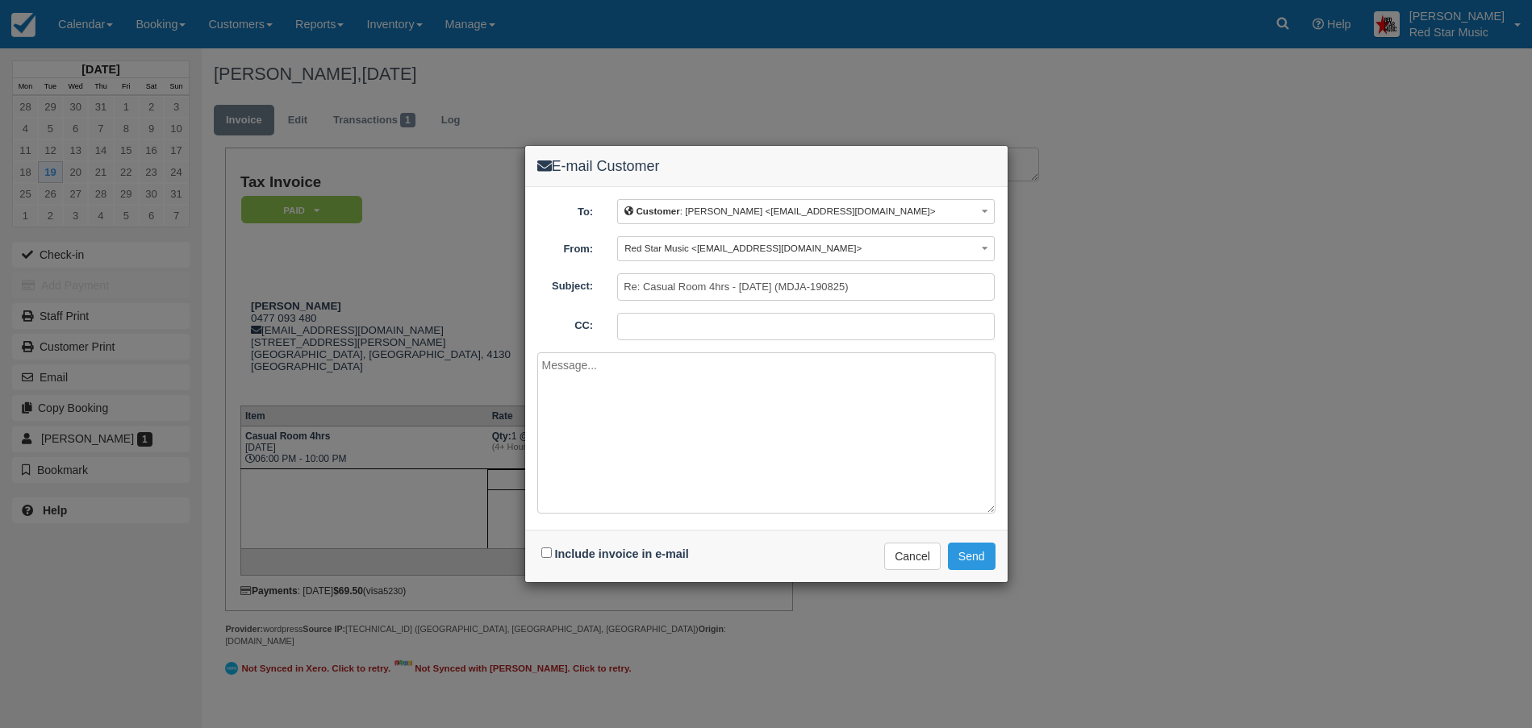
click at [546, 546] on div "Include invoice in e-mail" at bounding box center [617, 554] width 160 height 23
drag, startPoint x: 544, startPoint y: 548, endPoint x: 552, endPoint y: 552, distance: 8.7
click at [545, 548] on input "Include invoice in e-mail" at bounding box center [546, 553] width 10 height 10
checkbox input "true"
click at [589, 415] on textarea at bounding box center [766, 432] width 458 height 161
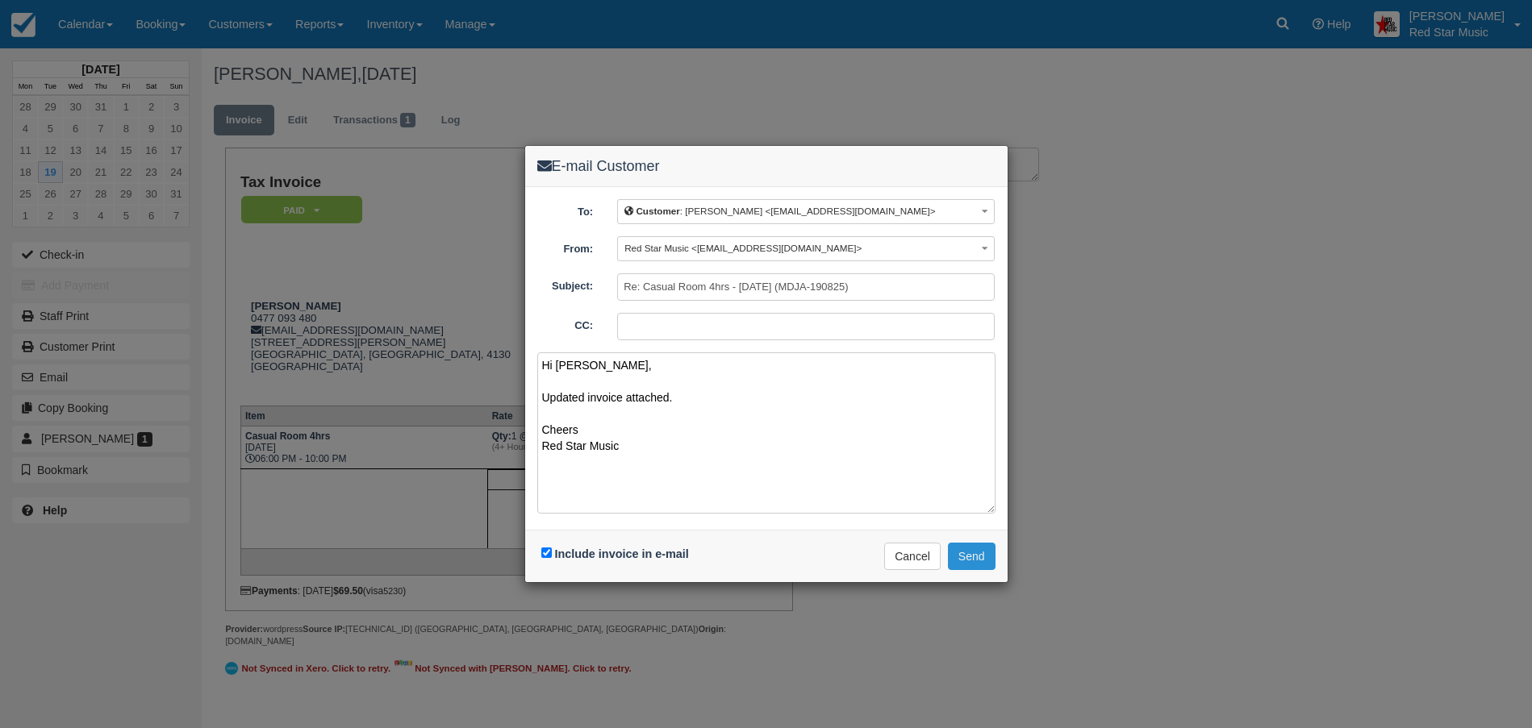
type textarea "Hi [PERSON_NAME], Updated invoice attached. Cheers Red Star Music"
click at [974, 550] on button "Send" at bounding box center [972, 556] width 48 height 27
